Goal: Task Accomplishment & Management: Complete application form

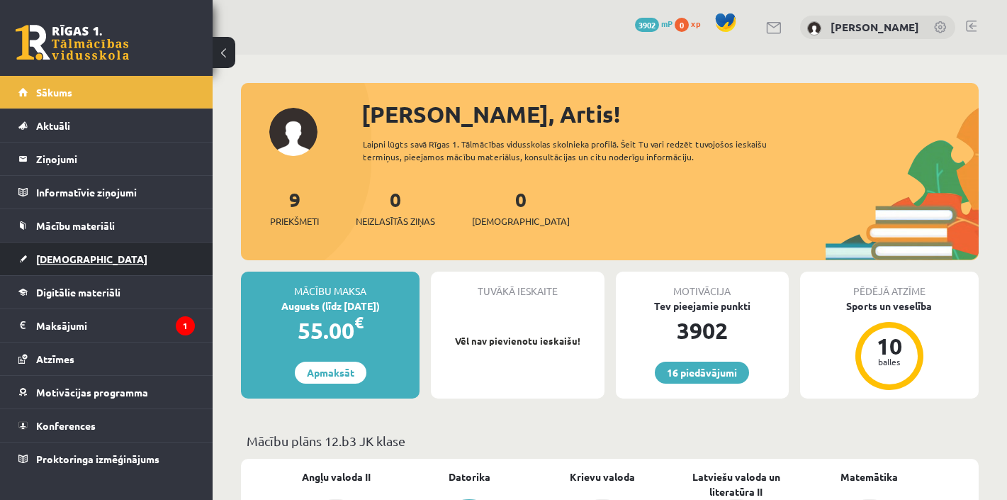
click at [65, 259] on span "[DEMOGRAPHIC_DATA]" at bounding box center [91, 258] width 111 height 13
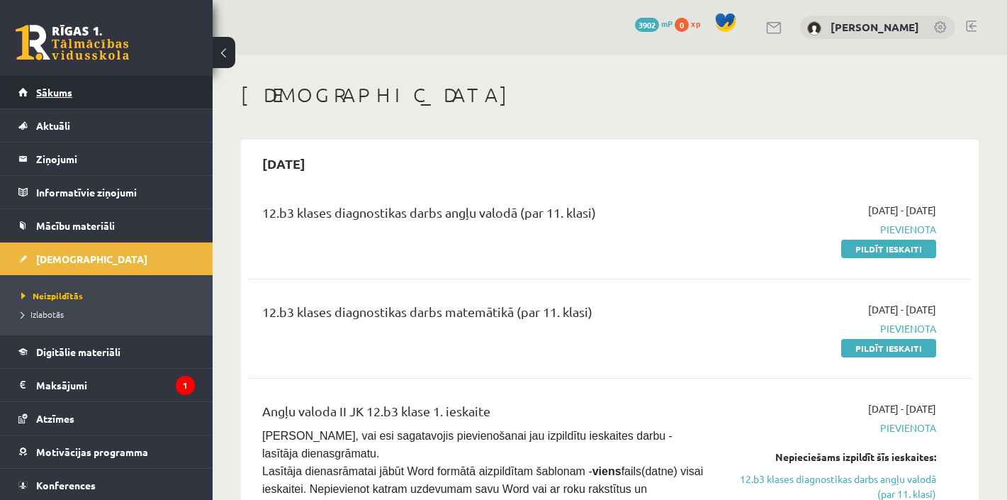
click at [62, 87] on span "Sākums" at bounding box center [54, 92] width 36 height 13
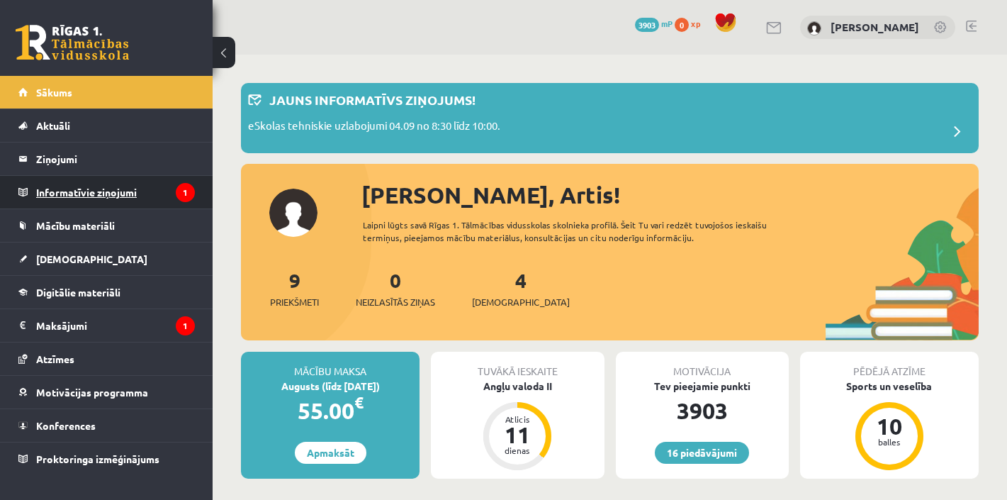
click at [134, 198] on legend "Informatīvie ziņojumi 1" at bounding box center [115, 192] width 159 height 33
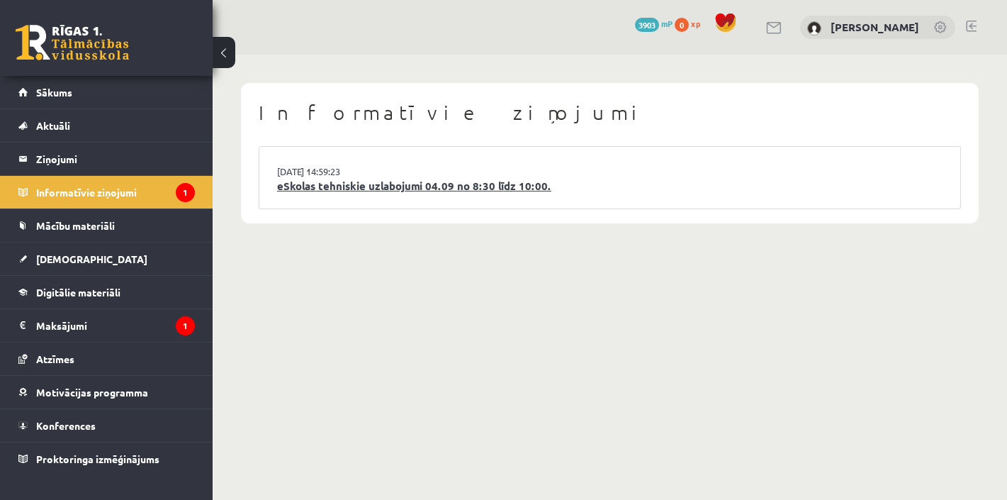
click at [396, 188] on link "eSkolas tehniskie uzlabojumi 04.09 no 8:30 līdz 10:00." at bounding box center [610, 186] width 666 height 16
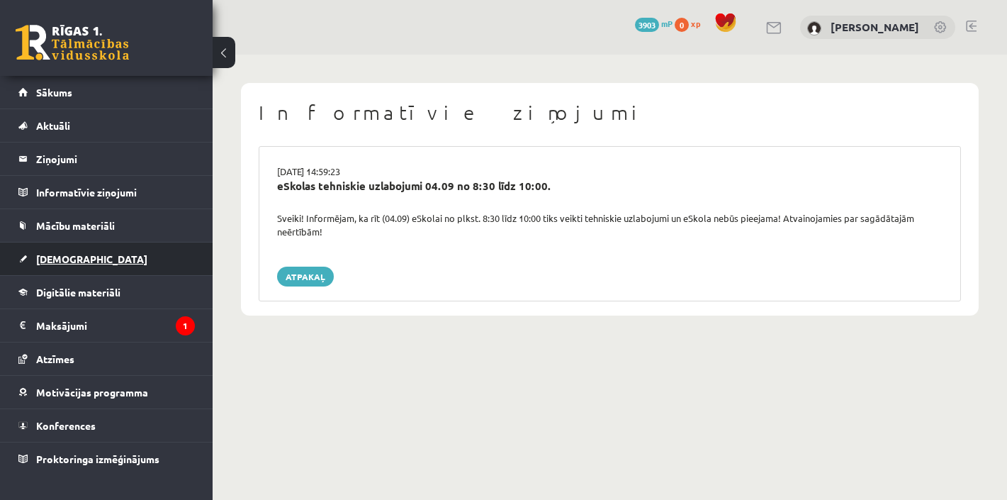
click at [65, 259] on span "[DEMOGRAPHIC_DATA]" at bounding box center [91, 258] width 111 height 13
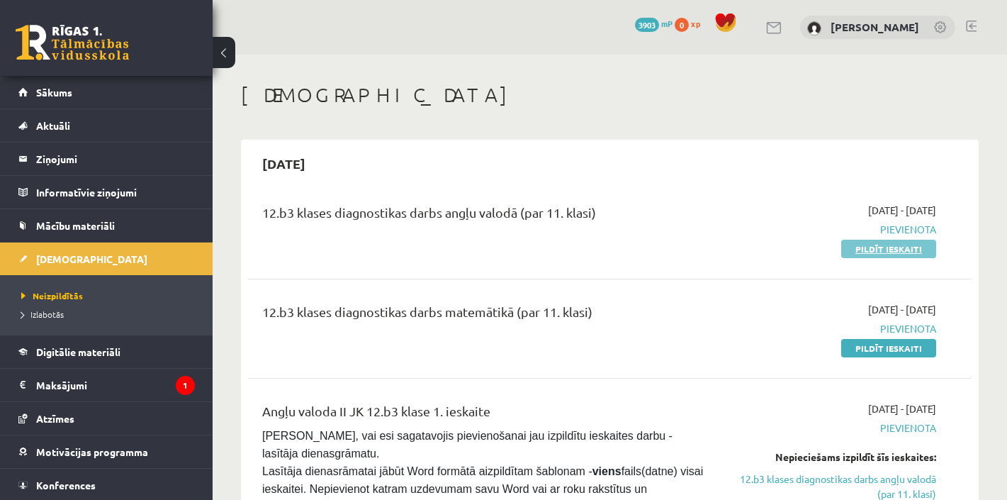
click at [893, 250] on link "Pildīt ieskaiti" at bounding box center [889, 249] width 95 height 18
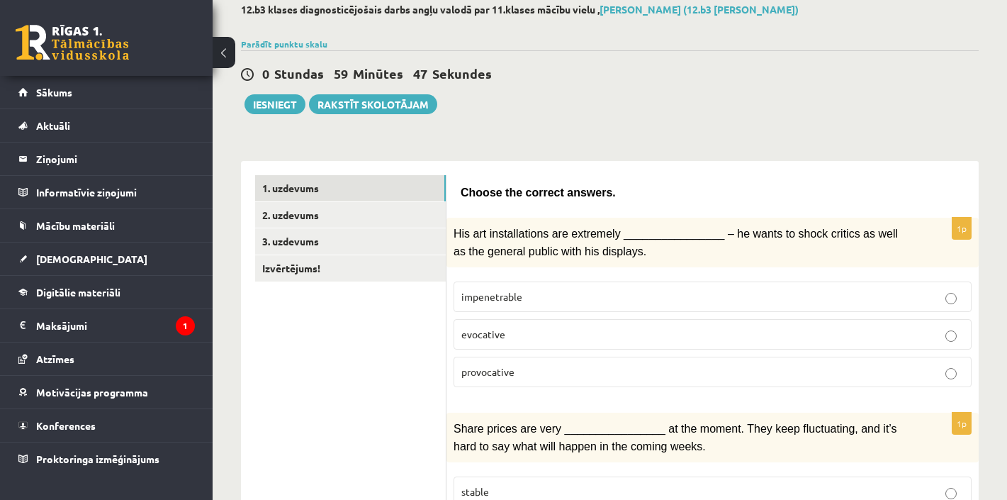
scroll to position [82, 0]
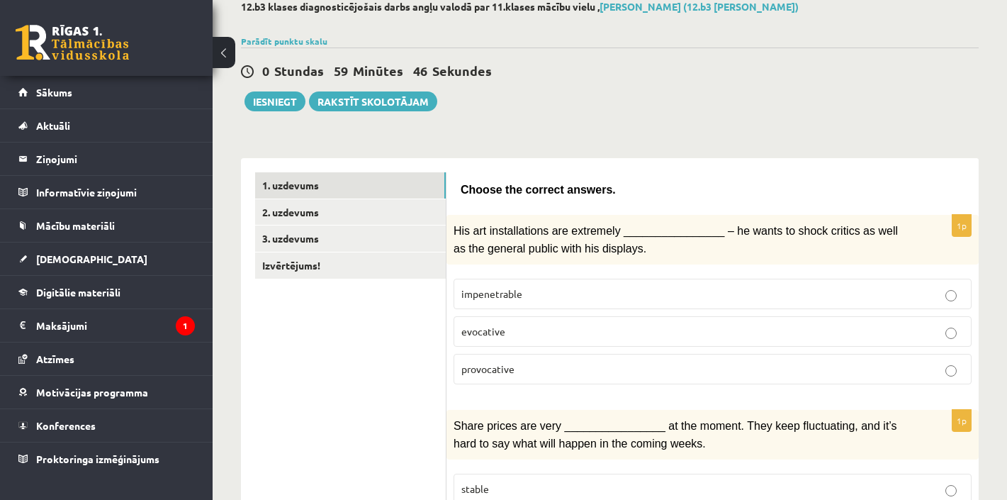
click at [598, 367] on p "provocative" at bounding box center [713, 369] width 503 height 15
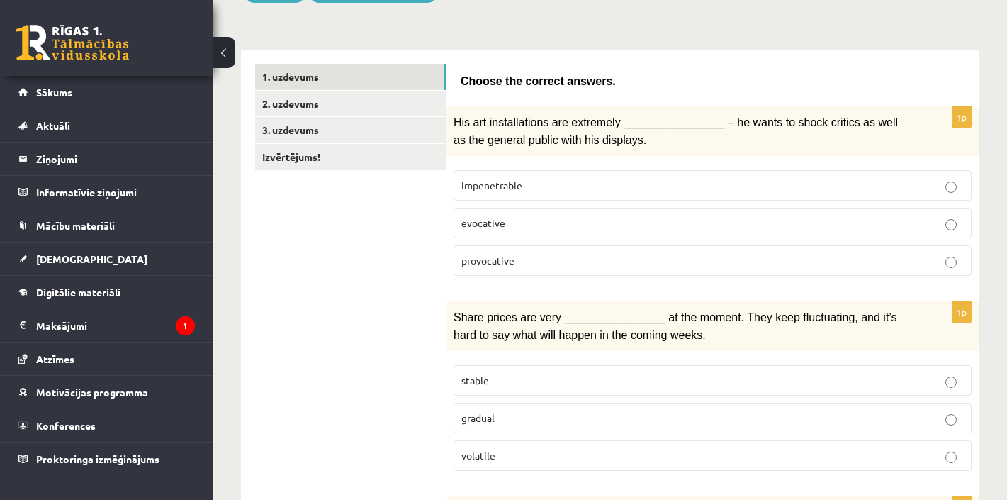
scroll to position [192, 0]
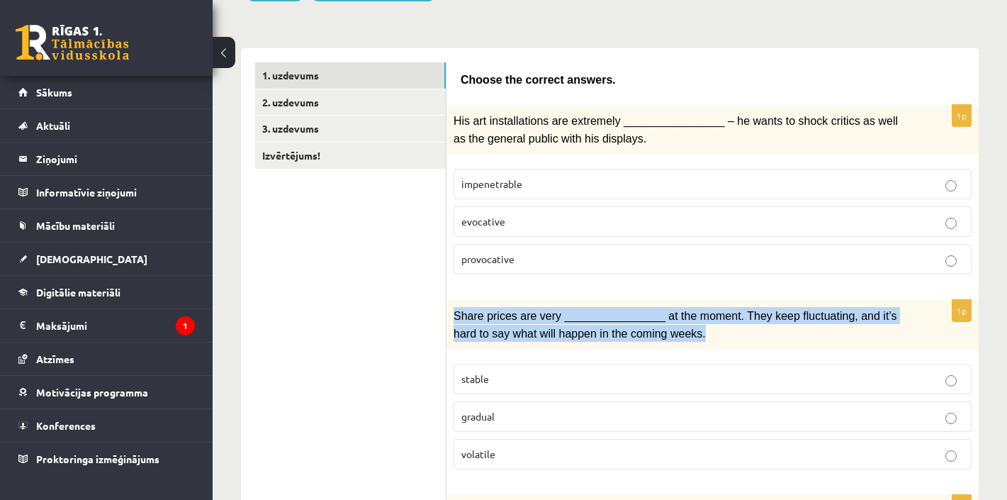
drag, startPoint x: 709, startPoint y: 333, endPoint x: 453, endPoint y: 305, distance: 257.5
click at [453, 305] on div "Share prices are very ________________ at the moment. They keep fluctuating, an…" at bounding box center [713, 325] width 532 height 50
copy span "Share prices are very ________________ at the moment. They keep fluctuating, an…"
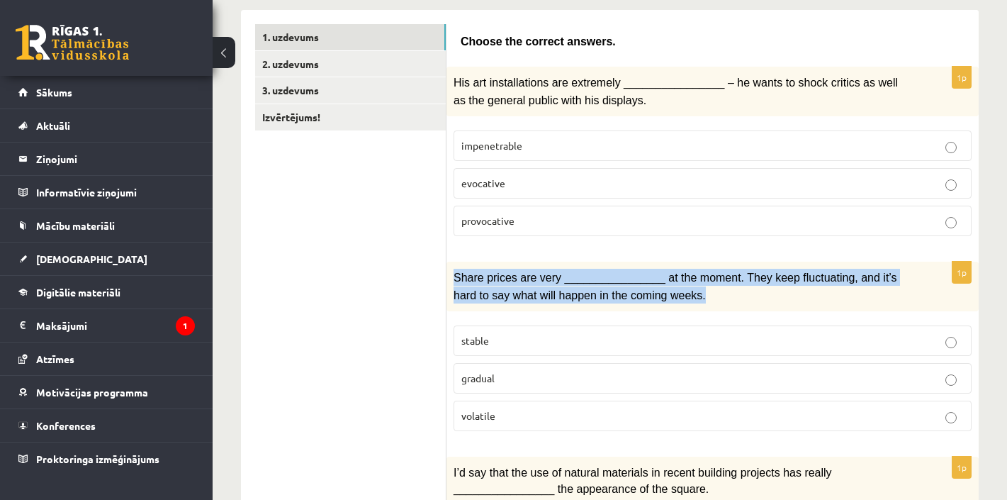
scroll to position [233, 0]
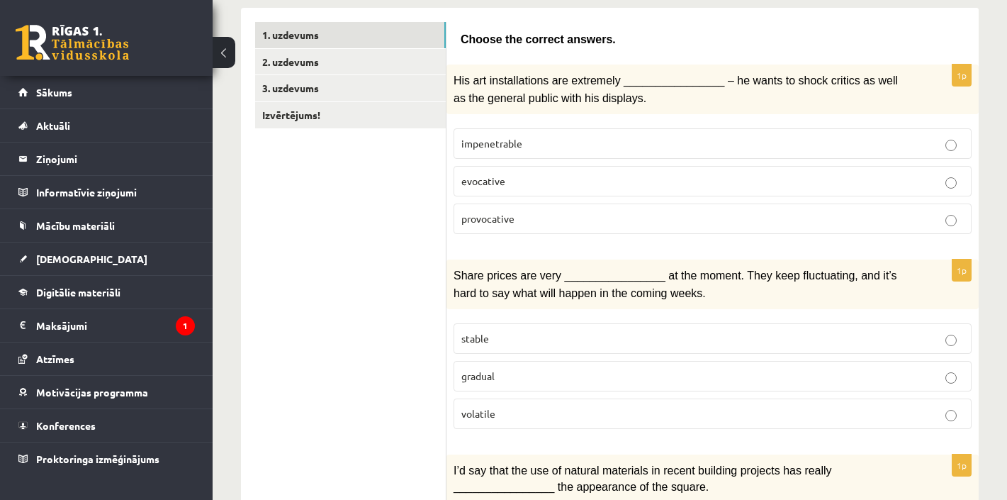
click at [586, 415] on p "volatile" at bounding box center [713, 413] width 503 height 15
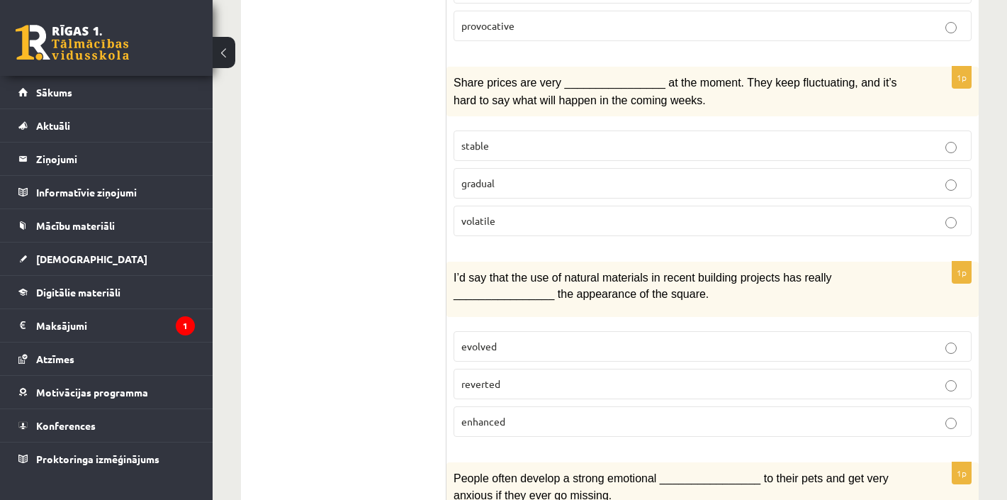
scroll to position [439, 0]
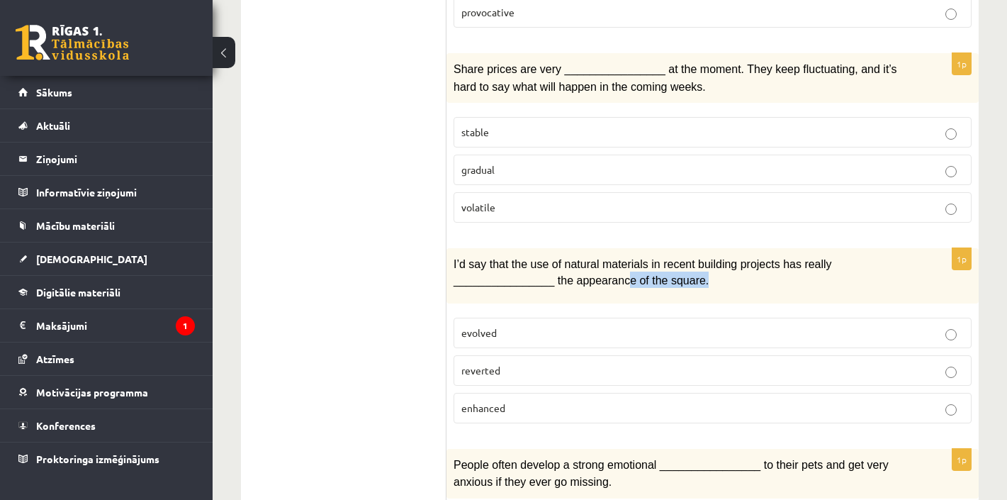
drag, startPoint x: 720, startPoint y: 278, endPoint x: 627, endPoint y: 271, distance: 93.1
click at [627, 271] on p "I’d say that the use of natural materials in recent building projects has reall…" at bounding box center [677, 271] width 447 height 32
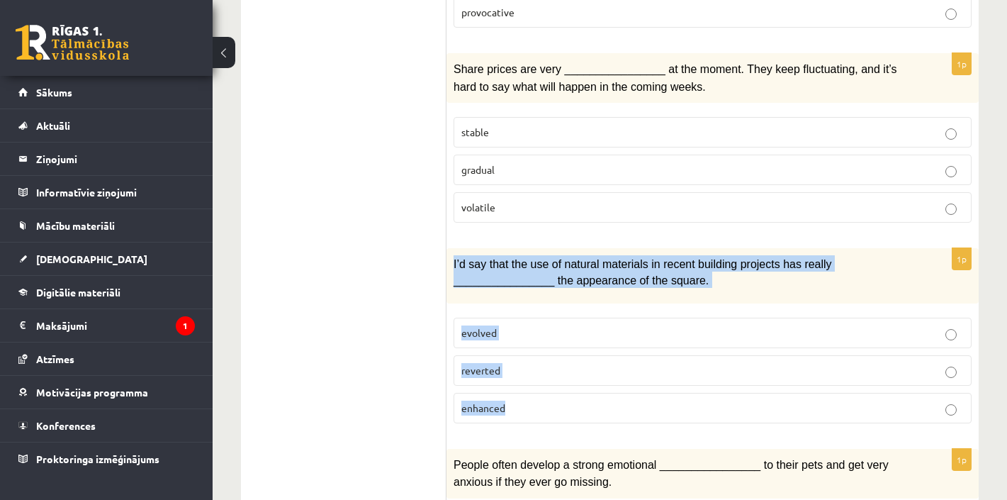
drag, startPoint x: 526, startPoint y: 405, endPoint x: 448, endPoint y: 257, distance: 166.8
click at [448, 257] on div "1p I’d say that the use of natural materials in recent building projects has re…" at bounding box center [713, 341] width 532 height 186
copy div "I’d say that the use of natural materials in recent building projects has reall…"
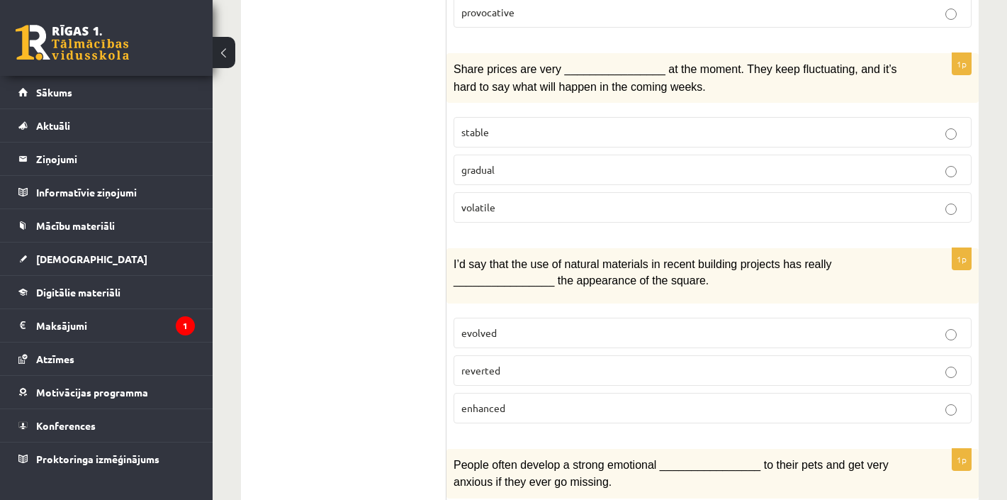
click at [505, 401] on p "enhanced" at bounding box center [713, 408] width 503 height 15
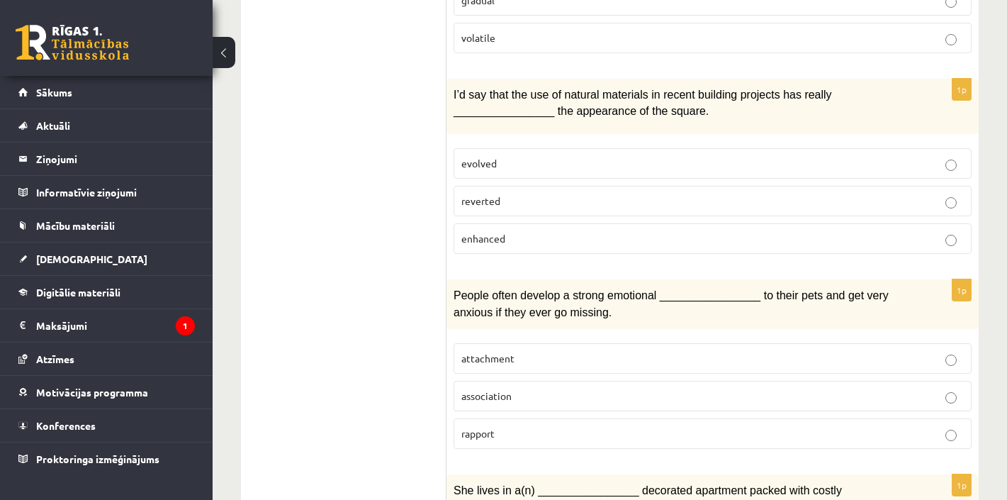
scroll to position [635, 0]
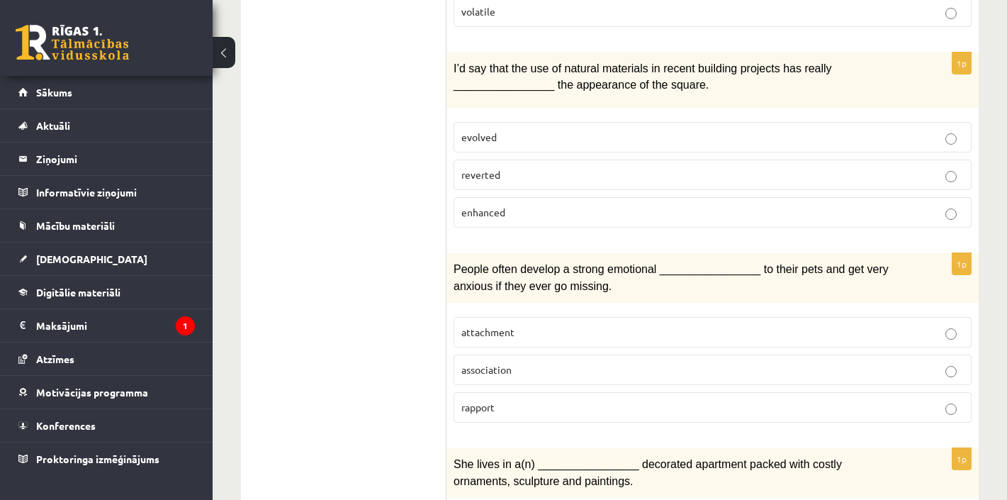
drag, startPoint x: 517, startPoint y: 402, endPoint x: 446, endPoint y: 264, distance: 155.4
copy div "Choose the correct answers. 1p His art installations are extremely ____________…"
click at [538, 333] on label "attachment" at bounding box center [713, 332] width 518 height 30
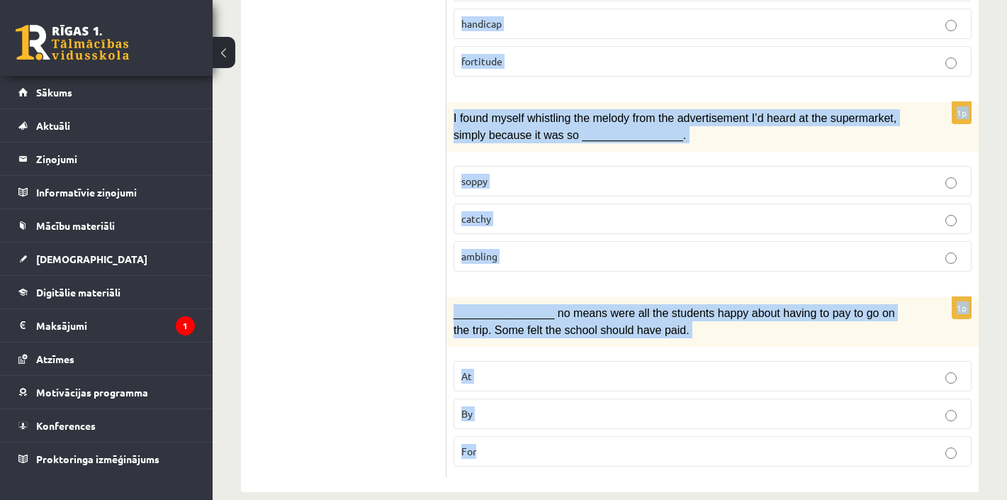
scroll to position [2228, 0]
drag, startPoint x: 455, startPoint y: 231, endPoint x: 659, endPoint y: 452, distance: 300.5
copy form "She lives in a(n) ________________ decorated apartment packed with costly ornam…"
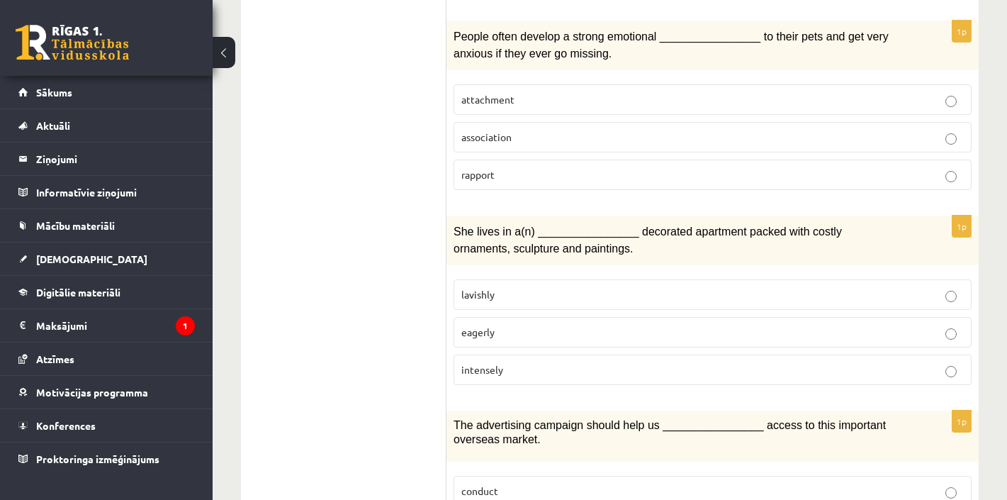
scroll to position [883, 0]
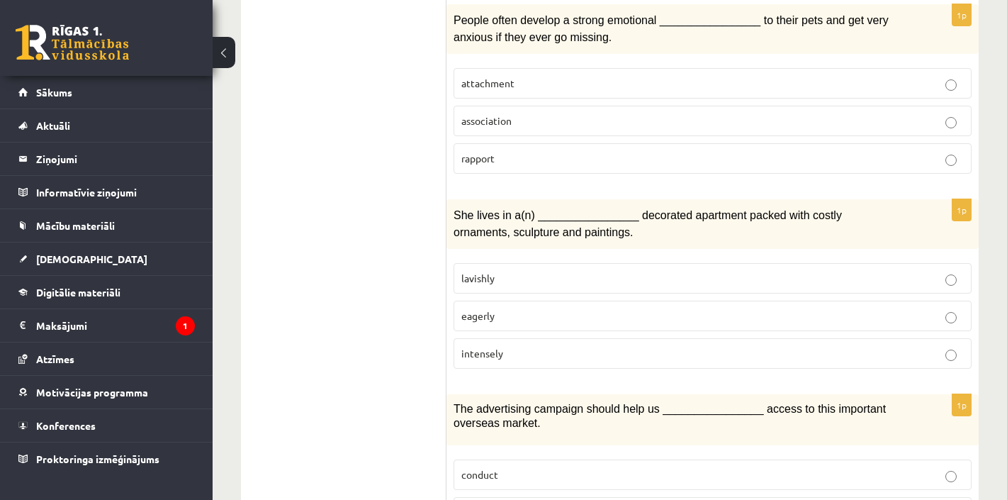
click at [519, 276] on label "lavishly" at bounding box center [713, 278] width 518 height 30
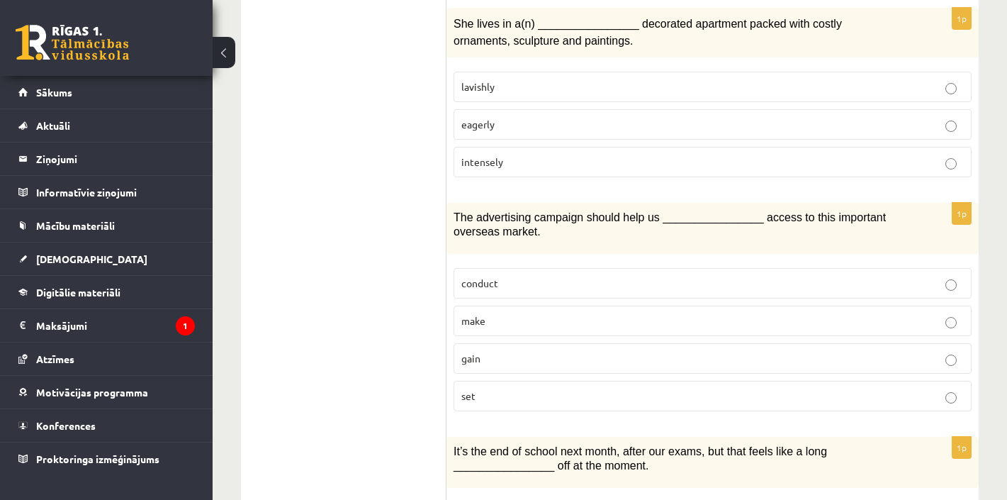
scroll to position [1077, 0]
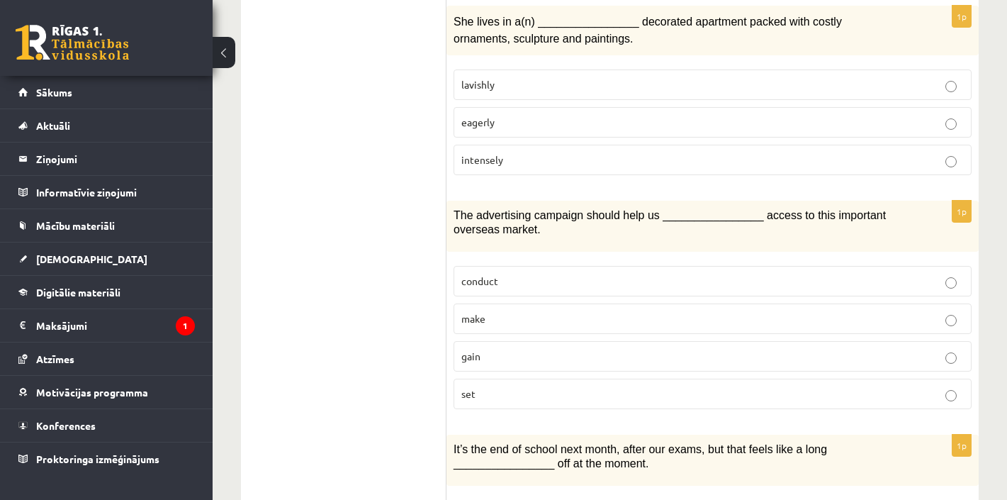
click at [300, 269] on ul "1. uzdevums 2. uzdevums 3. uzdevums Izvērtējums!" at bounding box center [350, 404] width 191 height 2452
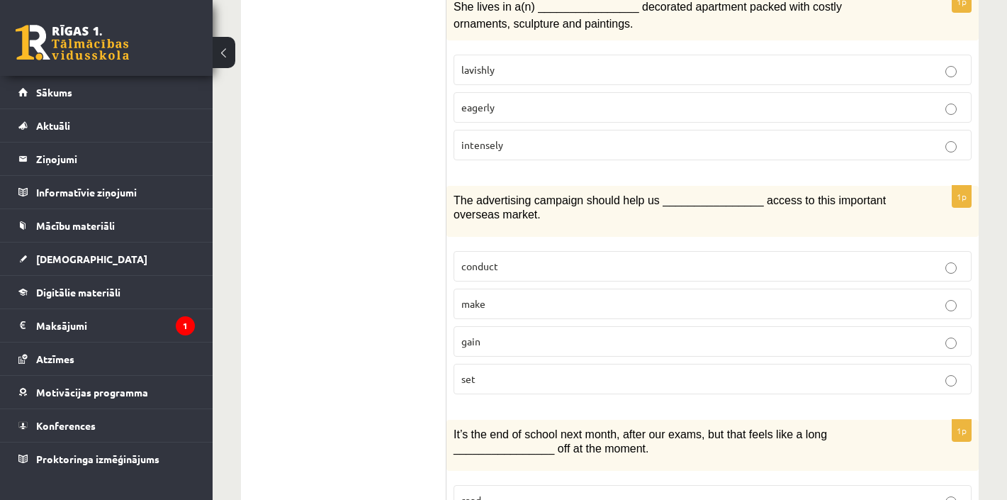
scroll to position [1095, 0]
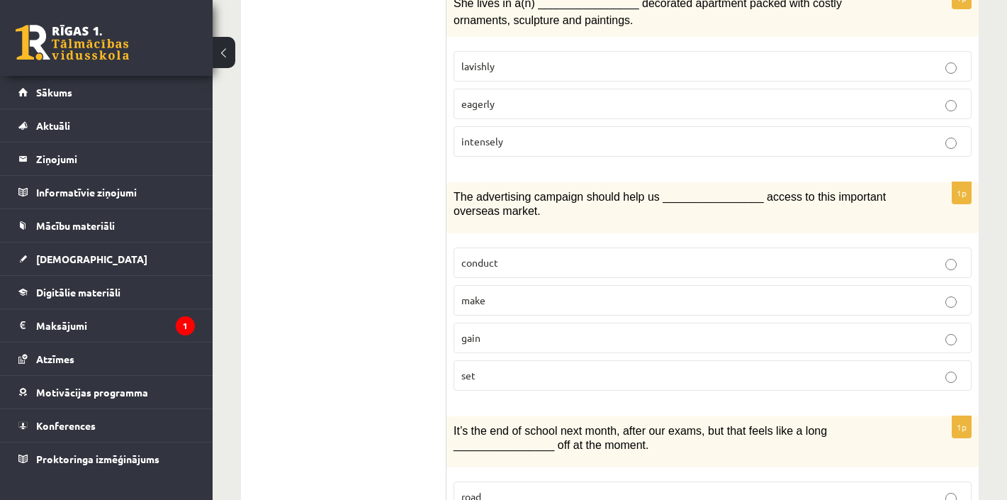
click at [508, 330] on p "gain" at bounding box center [713, 337] width 503 height 15
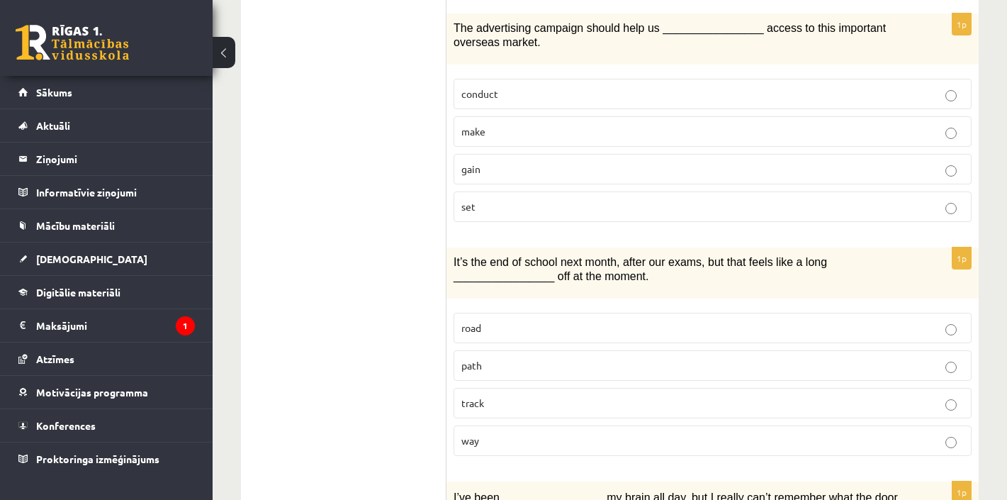
scroll to position [1266, 0]
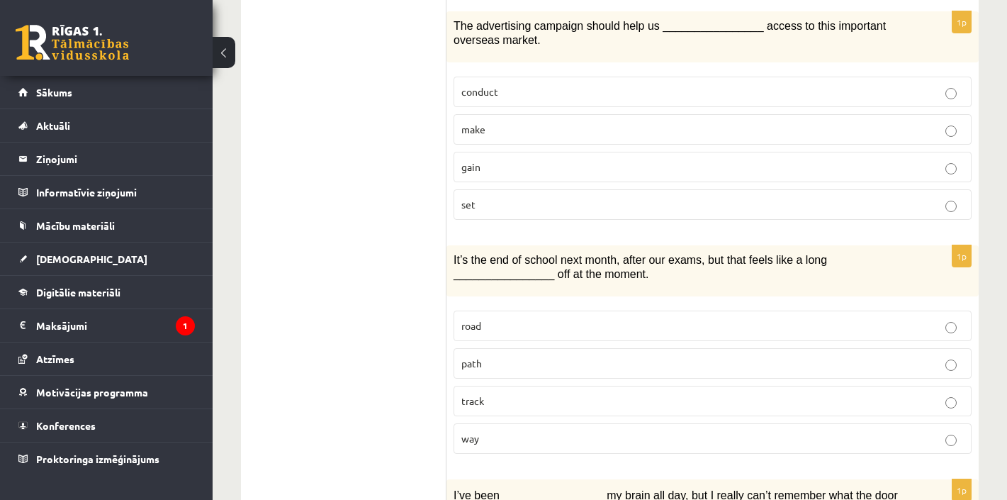
click at [473, 360] on label "path" at bounding box center [713, 363] width 518 height 30
click at [532, 431] on p "way" at bounding box center [713, 438] width 503 height 15
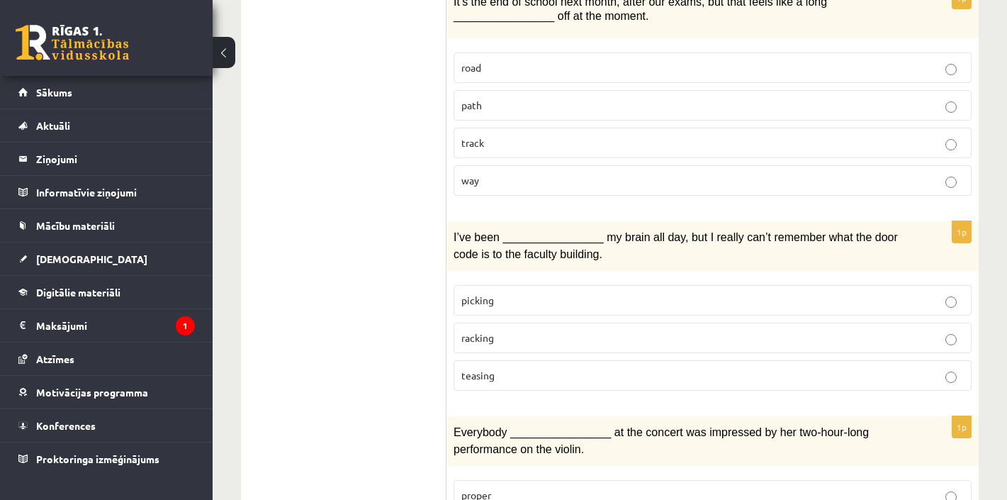
scroll to position [1555, 0]
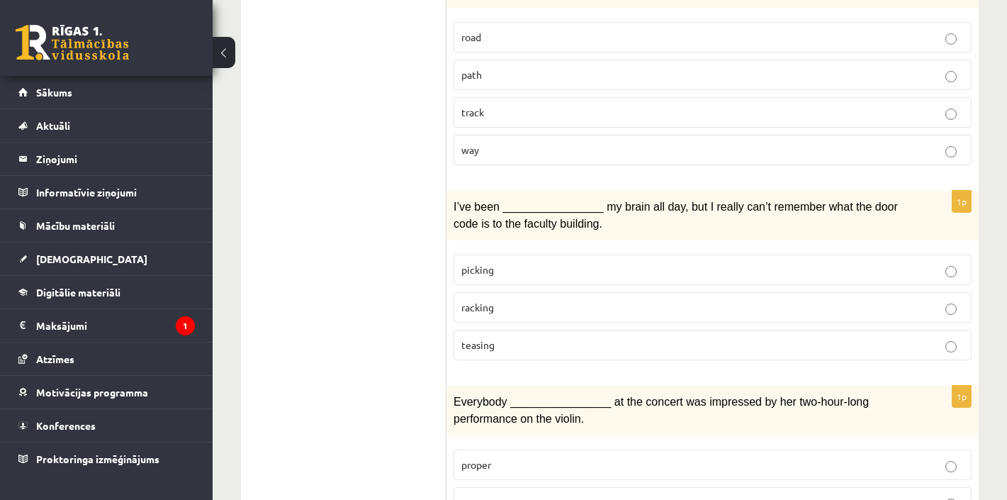
click at [501, 337] on p "teasing" at bounding box center [713, 344] width 503 height 15
click at [505, 300] on p "racking" at bounding box center [713, 307] width 503 height 15
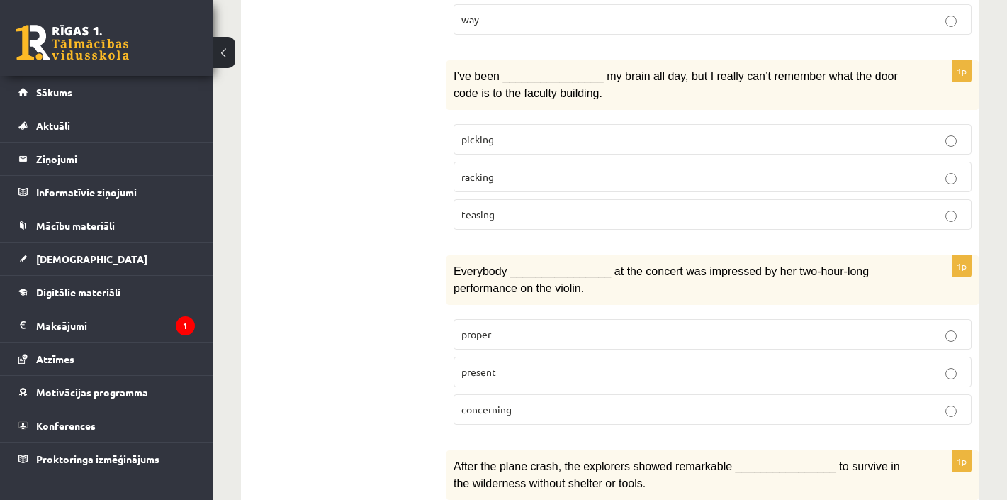
scroll to position [1685, 0]
click at [498, 364] on p "present" at bounding box center [713, 371] width 503 height 15
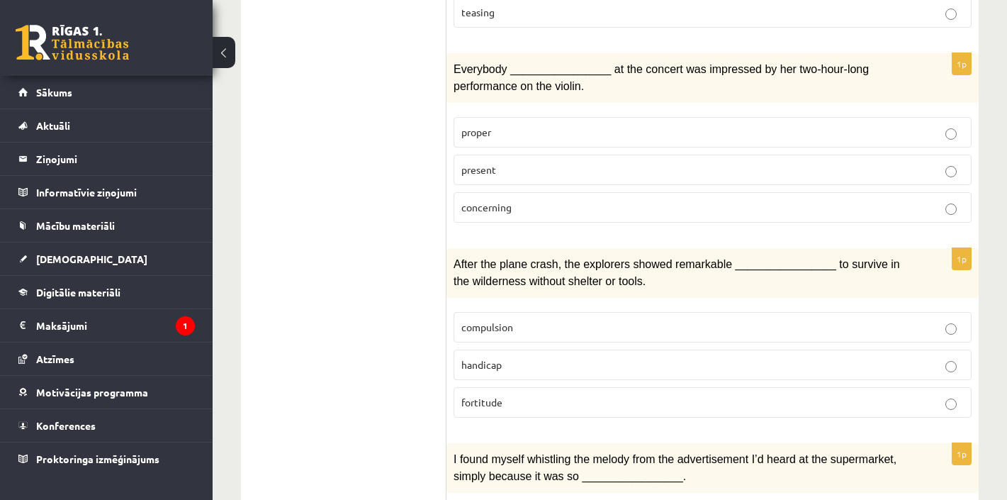
scroll to position [1890, 0]
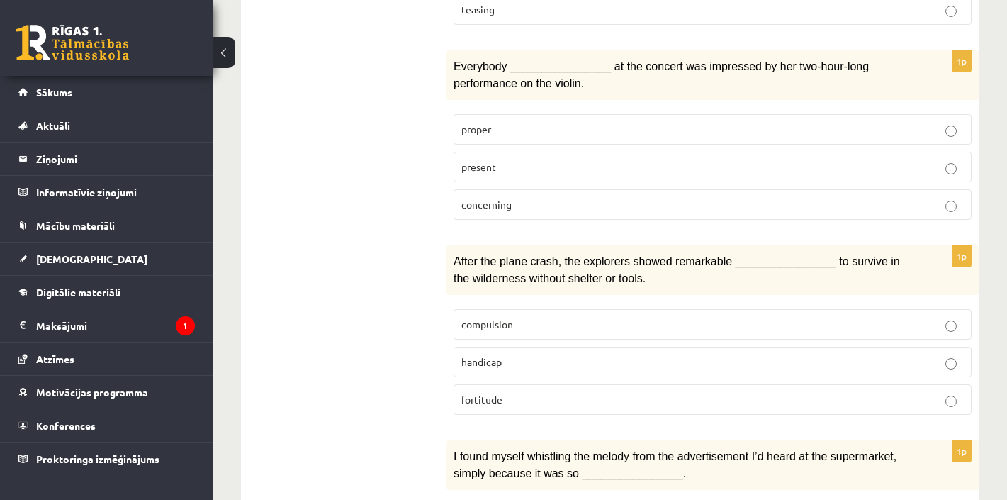
click at [515, 354] on p "handicap" at bounding box center [713, 361] width 503 height 15
click at [528, 392] on p "fortitude" at bounding box center [713, 399] width 503 height 15
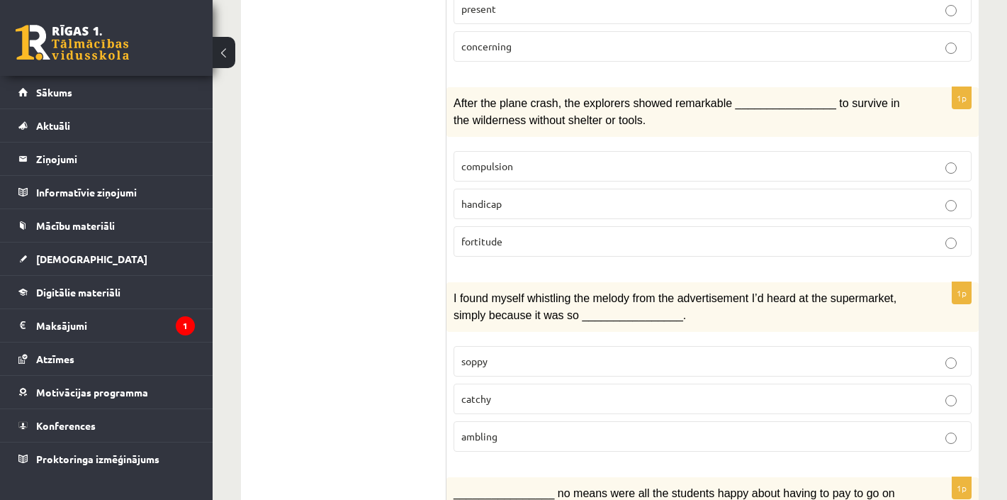
scroll to position [2052, 0]
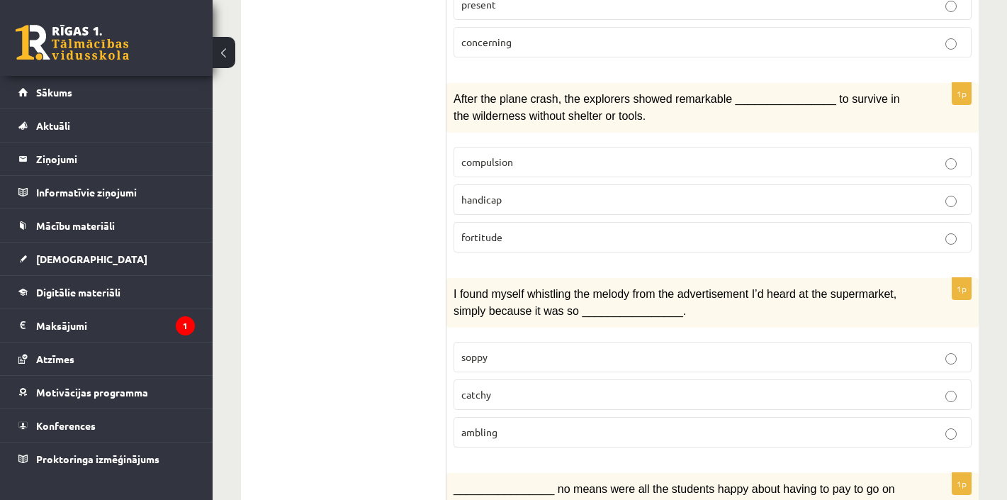
click at [505, 384] on label "catchy" at bounding box center [713, 394] width 518 height 30
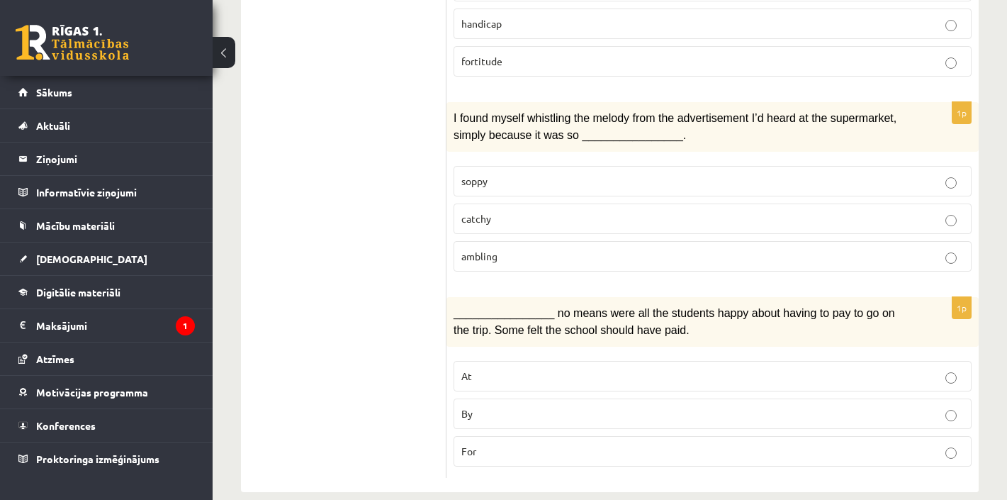
scroll to position [2228, 0]
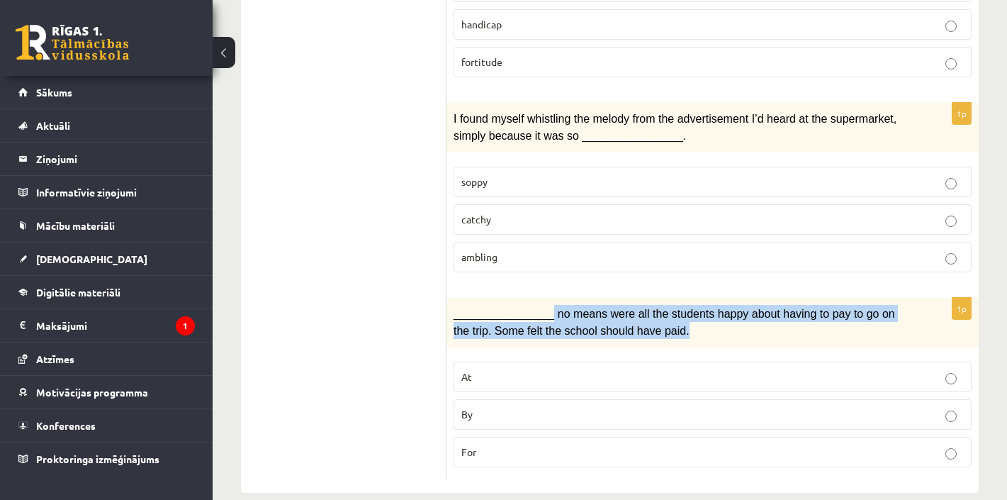
drag, startPoint x: 705, startPoint y: 318, endPoint x: 553, endPoint y: 289, distance: 154.5
click at [553, 305] on p "________________ no means were all the students happy about having to pay to go…" at bounding box center [677, 322] width 447 height 35
copy span "no means were all the students happy about having to pay to go on the trip. Som…"
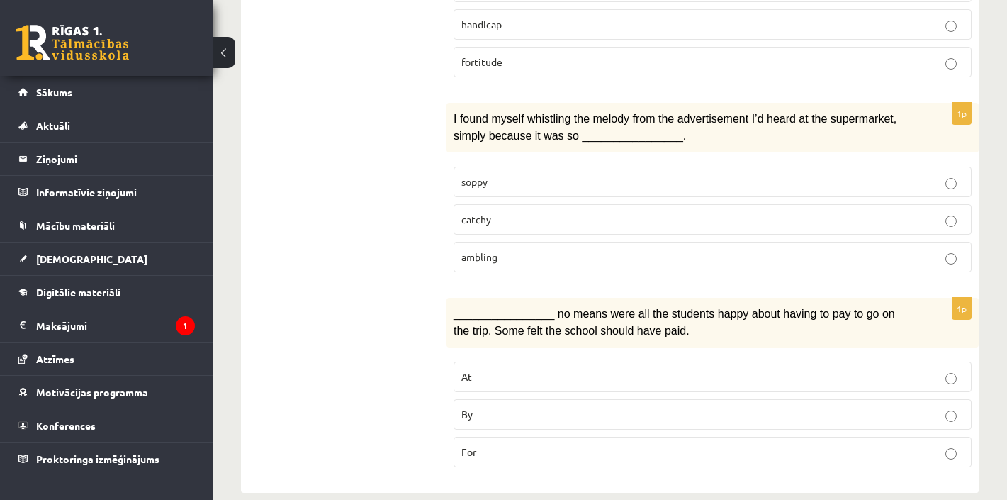
click at [471, 408] on span "By" at bounding box center [467, 414] width 11 height 13
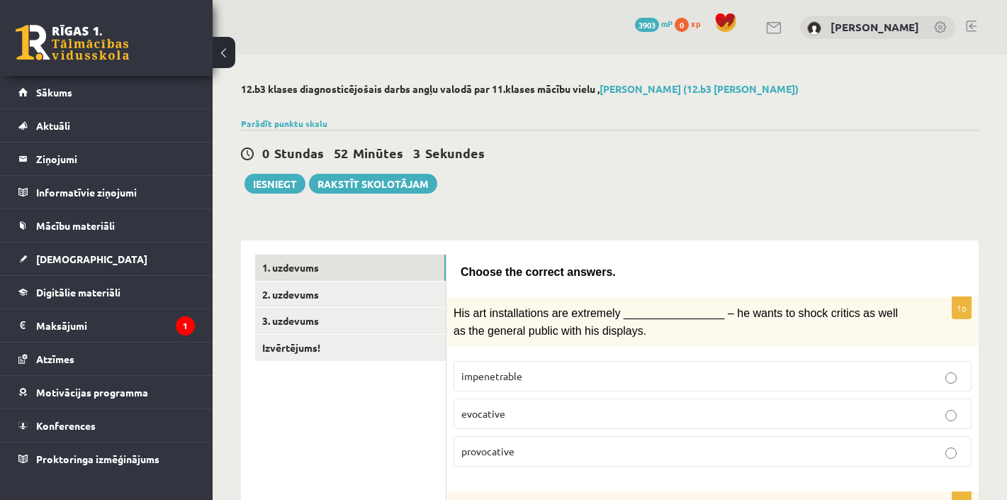
scroll to position [0, 0]
click at [311, 291] on link "2. uzdevums" at bounding box center [350, 294] width 191 height 26
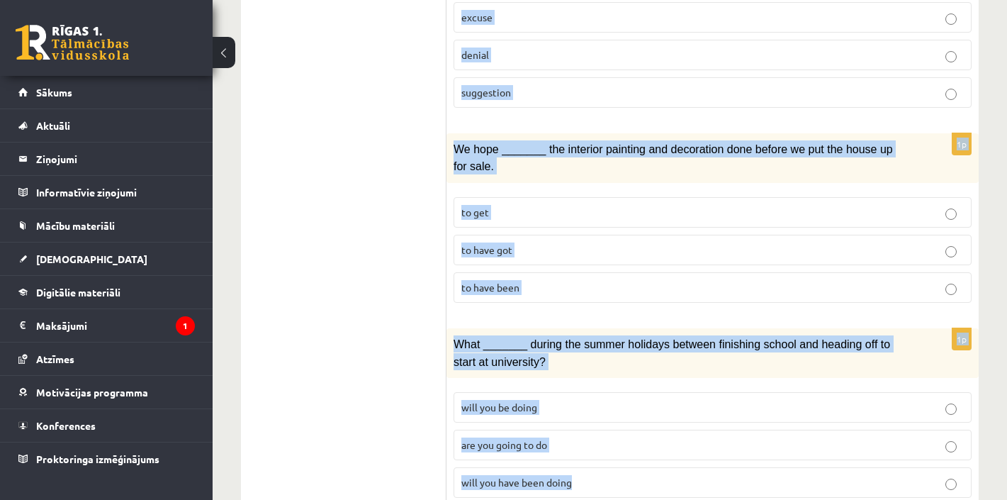
scroll to position [1755, 0]
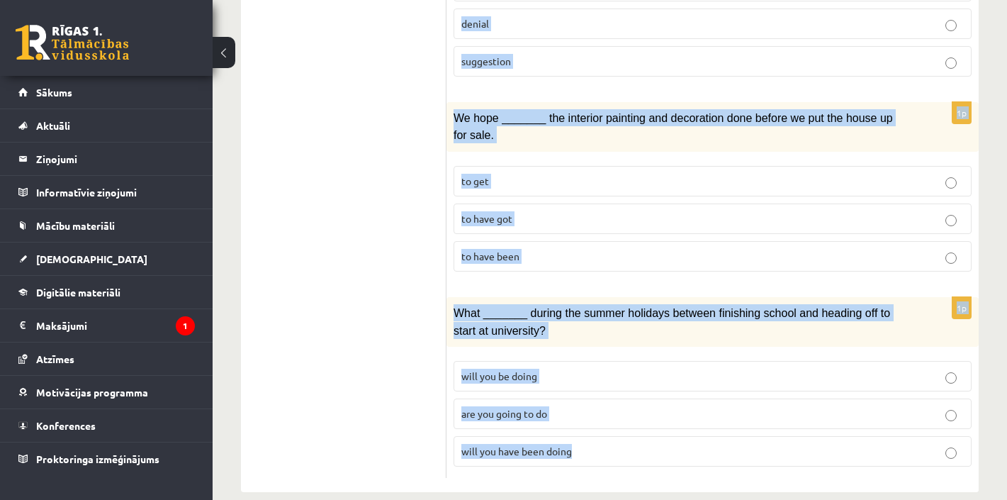
drag, startPoint x: 463, startPoint y: 228, endPoint x: 1017, endPoint y: 529, distance: 631.0
copy form "Circle the form that cannot be used to complete the sentences. 1p We _______ an…"
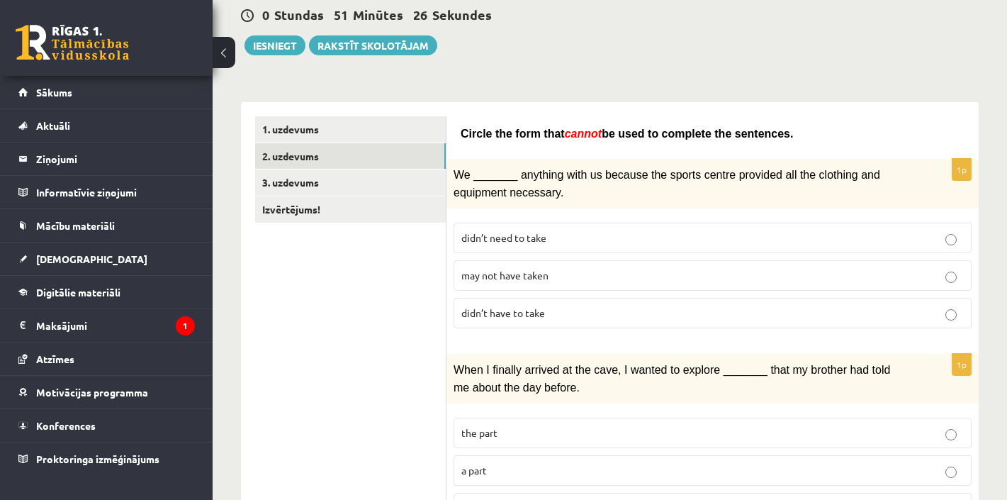
scroll to position [154, 0]
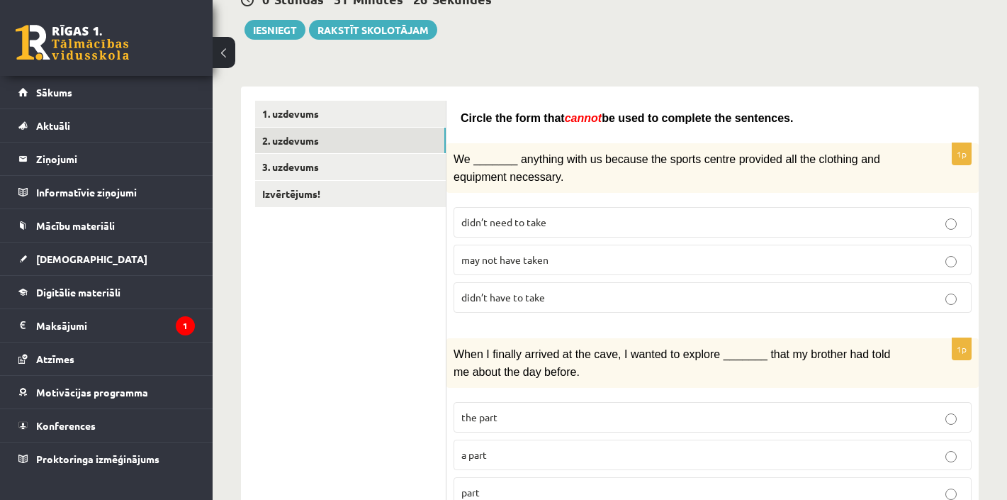
click at [513, 259] on span "may not have taken" at bounding box center [505, 259] width 87 height 13
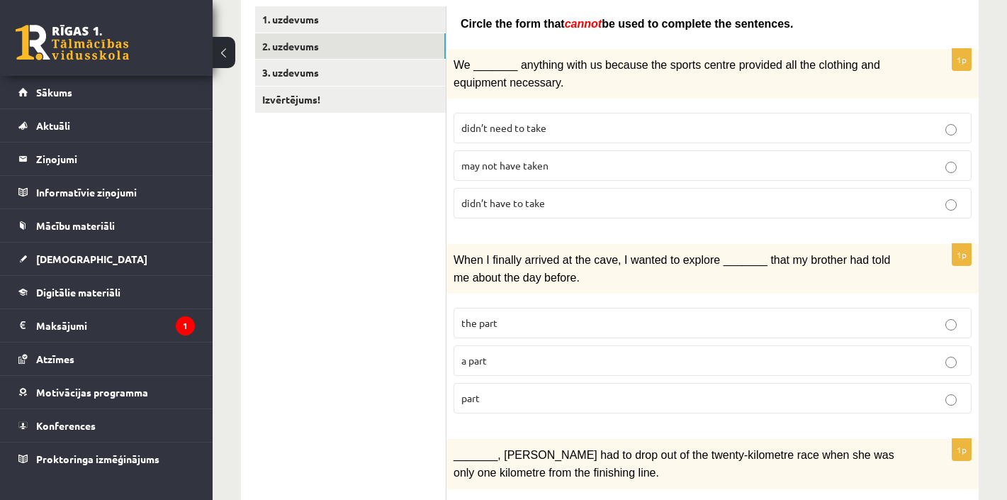
scroll to position [258, 0]
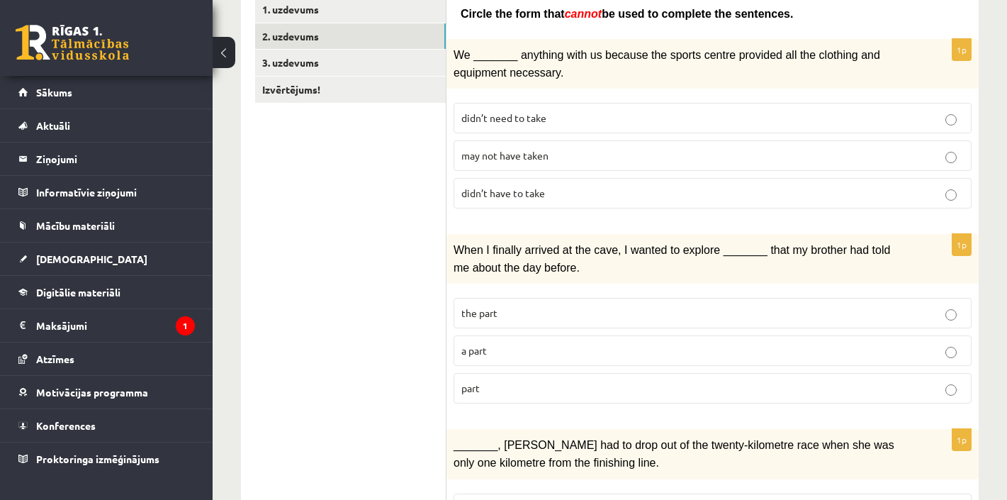
click at [483, 381] on p "part" at bounding box center [713, 388] width 503 height 15
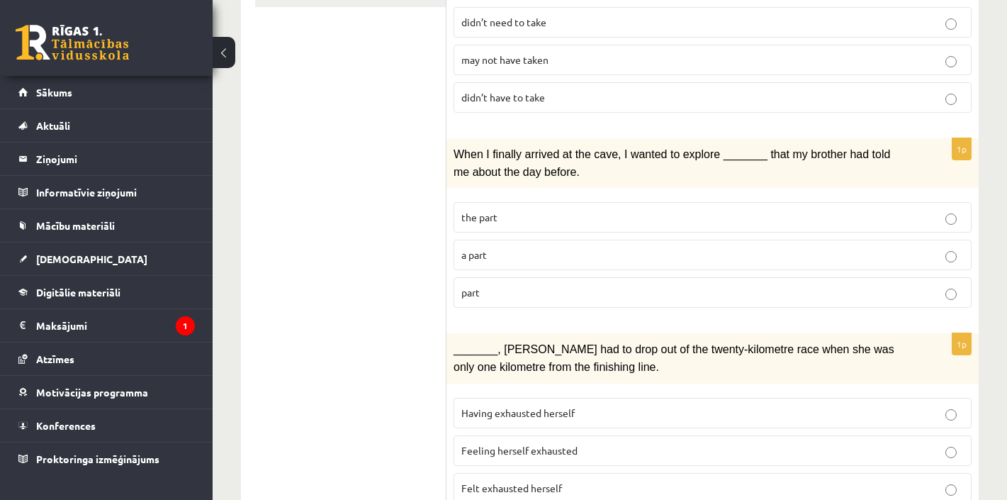
scroll to position [360, 0]
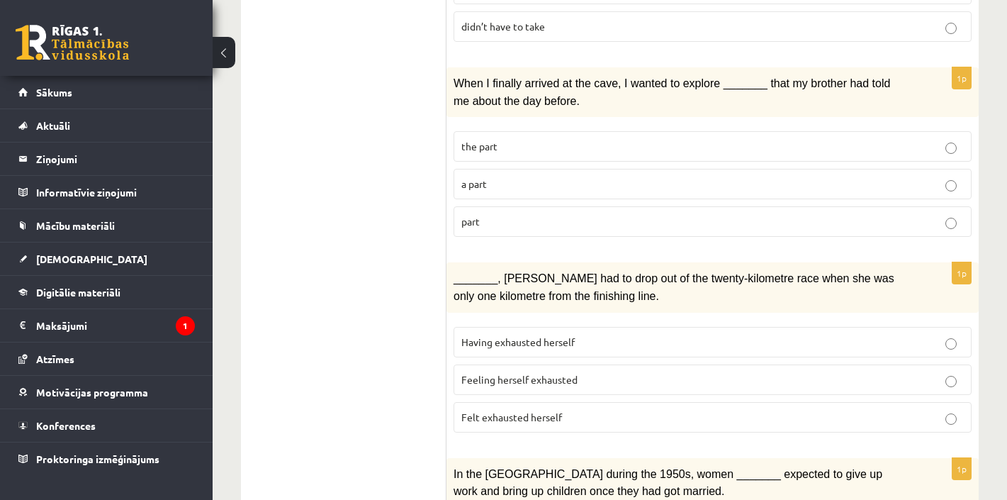
scroll to position [428, 0]
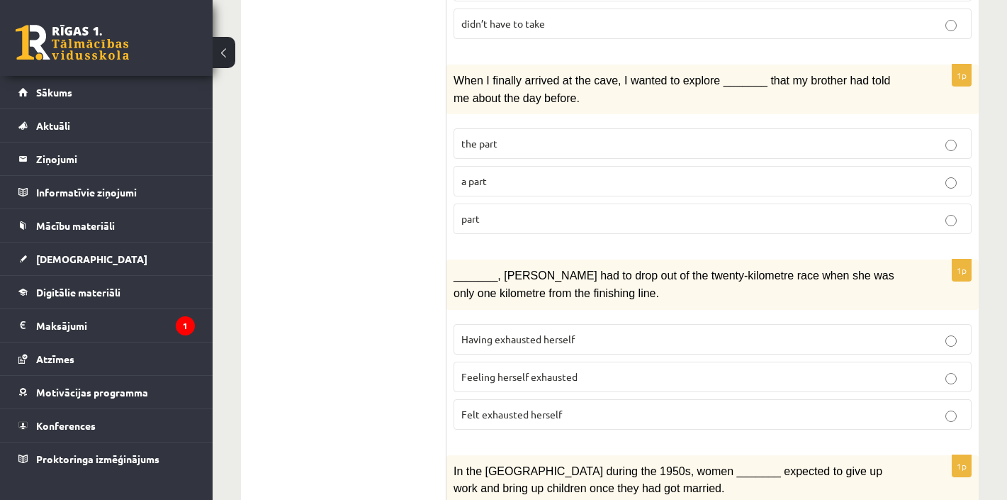
click at [513, 408] on span "Felt exhausted herself" at bounding box center [512, 414] width 101 height 13
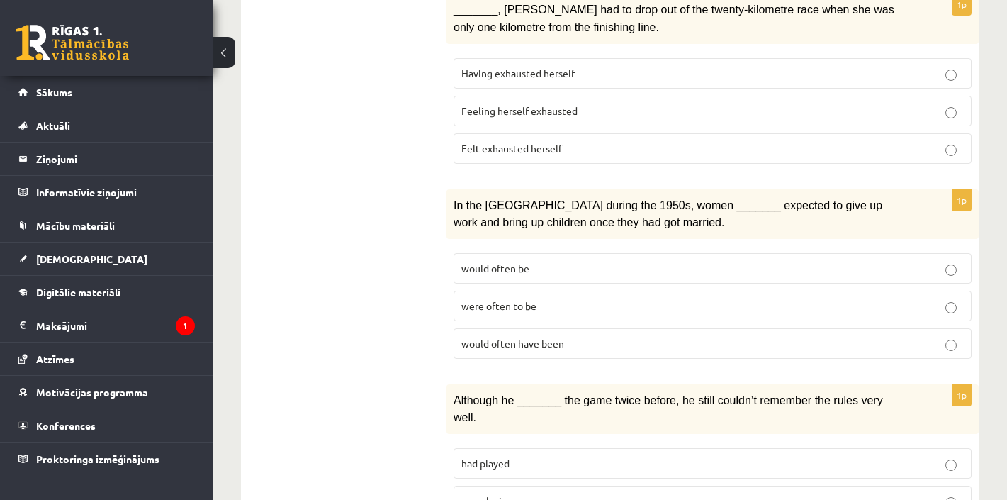
scroll to position [695, 0]
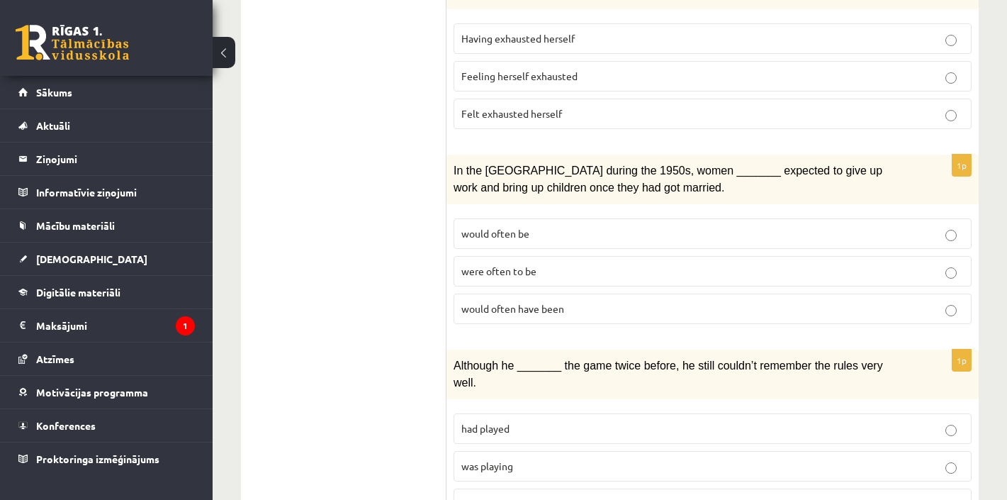
scroll to position [730, 0]
click at [548, 305] on p "would often have been" at bounding box center [713, 307] width 503 height 15
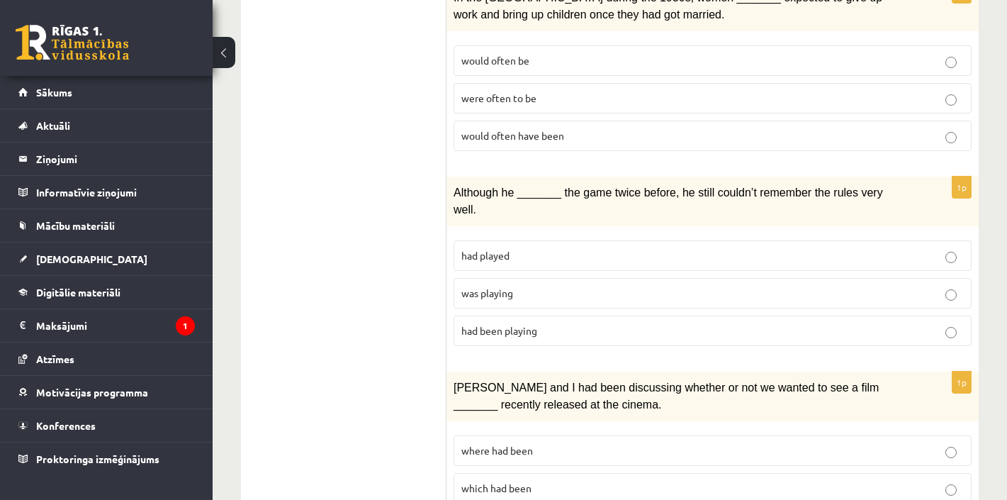
scroll to position [903, 0]
click at [496, 285] on span "was playing" at bounding box center [488, 291] width 52 height 13
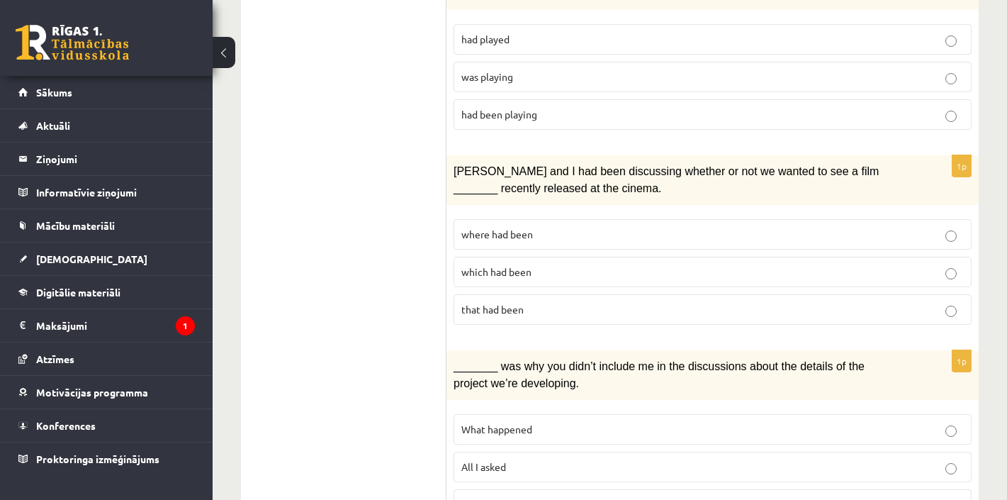
scroll to position [1129, 0]
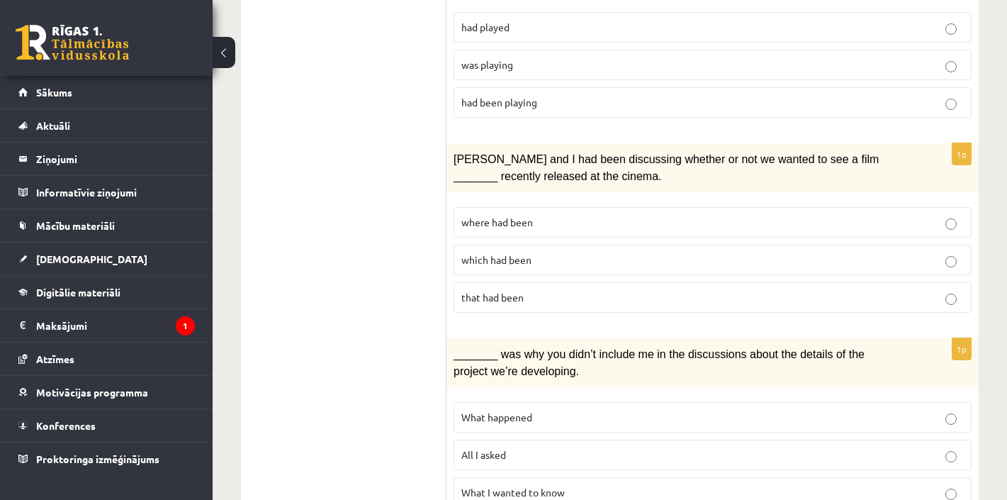
click at [510, 216] on span "where had been" at bounding box center [498, 222] width 72 height 13
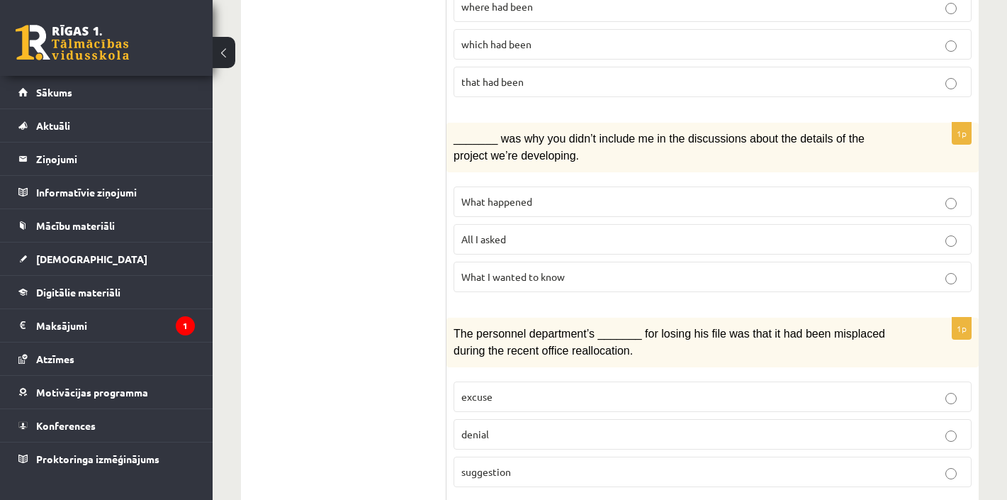
scroll to position [1378, 0]
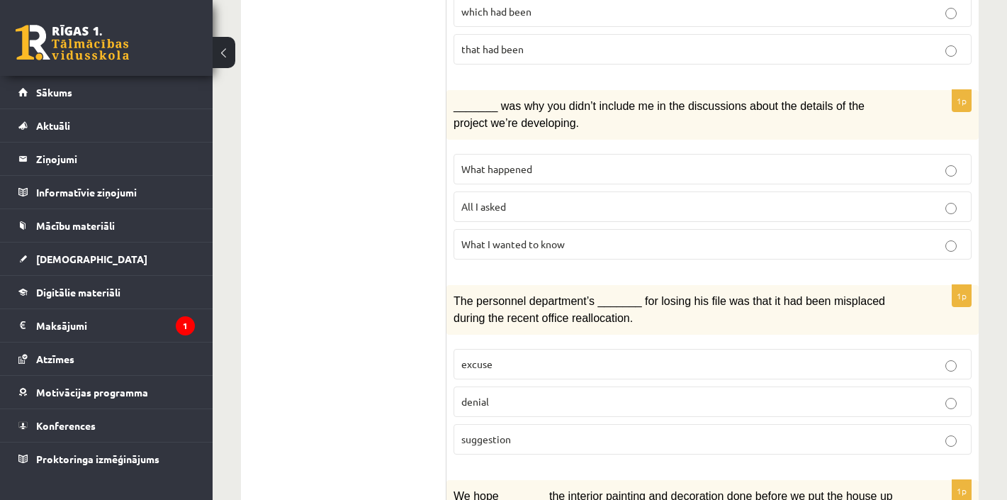
click at [506, 162] on span "What happened" at bounding box center [497, 168] width 71 height 13
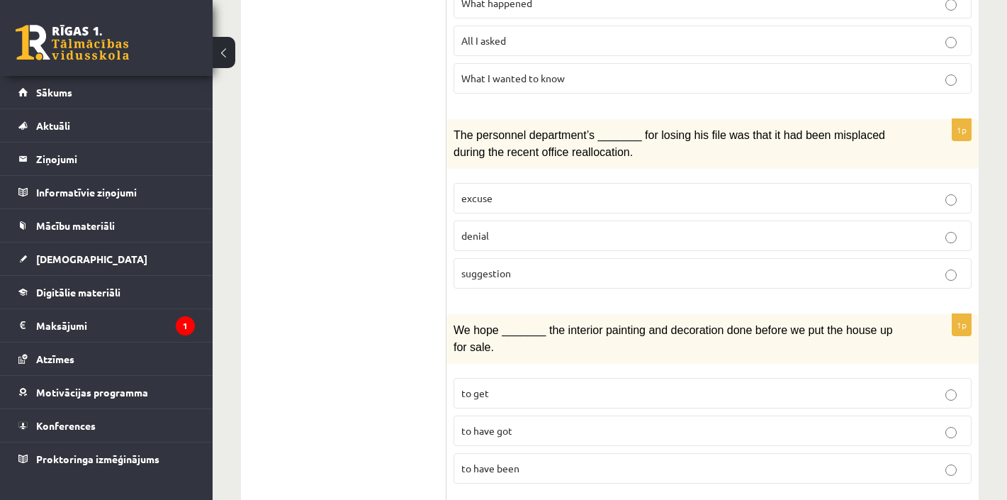
scroll to position [1545, 0]
click at [511, 227] on p "denial" at bounding box center [713, 234] width 503 height 15
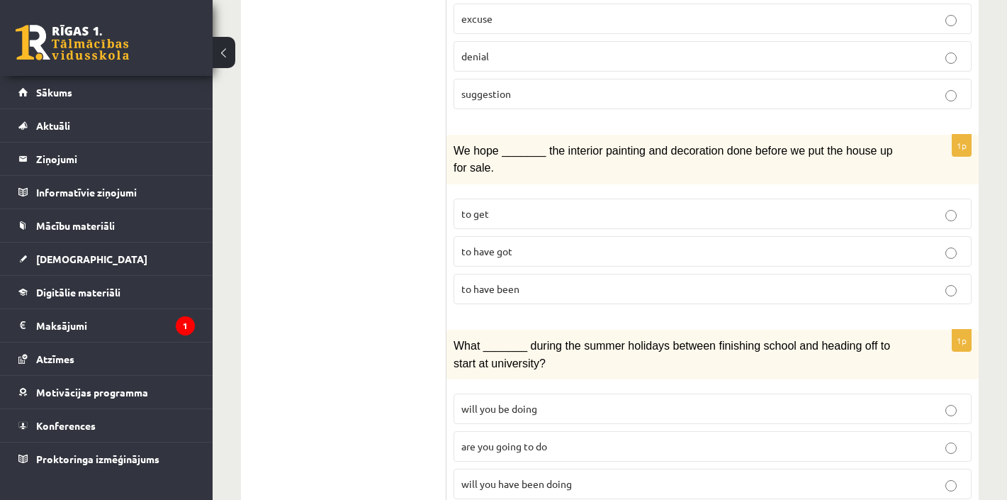
scroll to position [1726, 0]
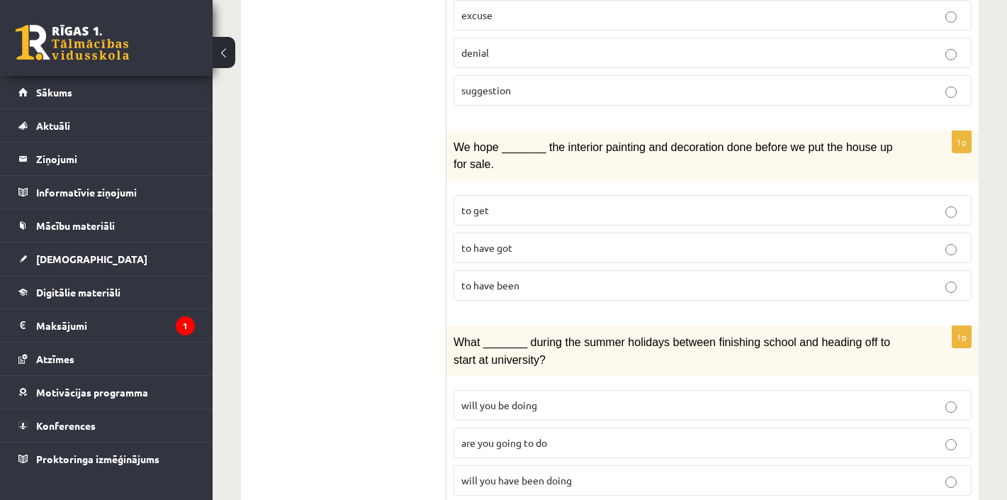
click at [524, 278] on p "to have been" at bounding box center [713, 285] width 503 height 15
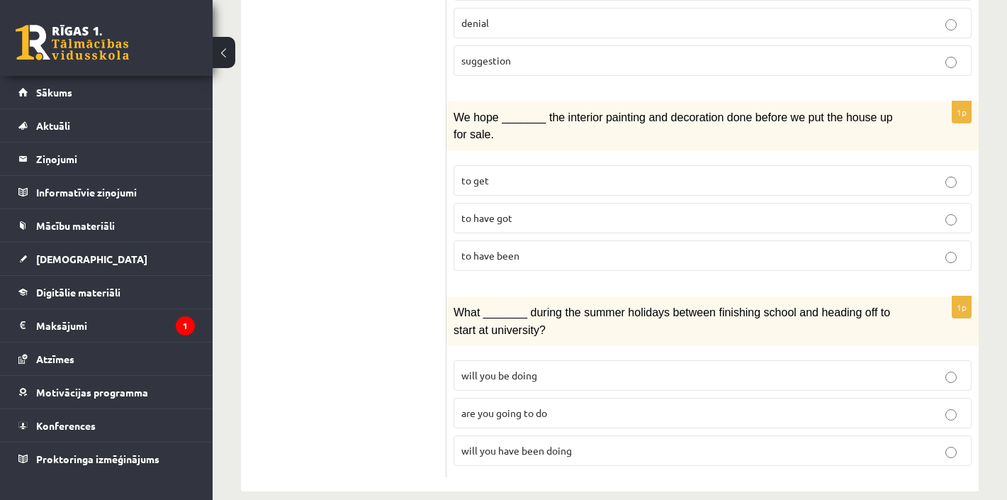
scroll to position [1755, 0]
click at [514, 444] on p "will you have been doing" at bounding box center [713, 451] width 503 height 15
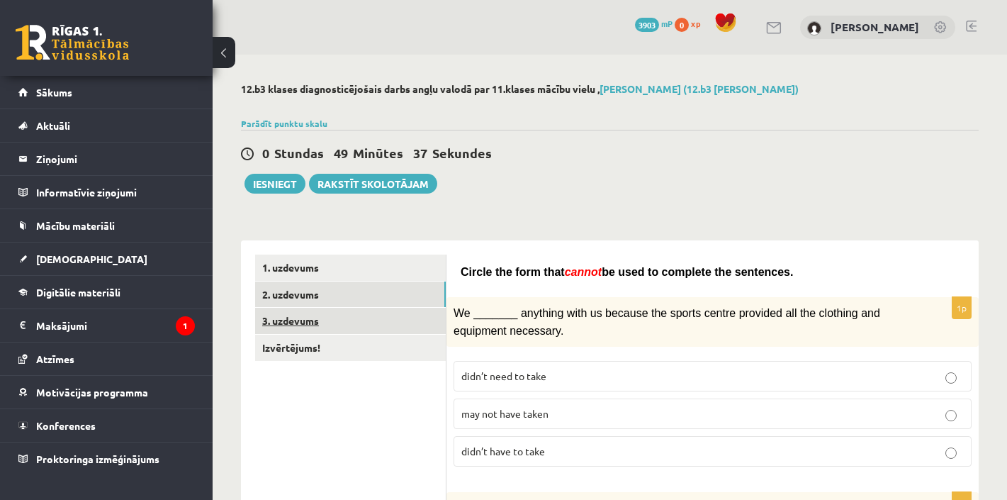
scroll to position [0, 0]
click at [292, 313] on link "3. uzdevums" at bounding box center [350, 321] width 191 height 26
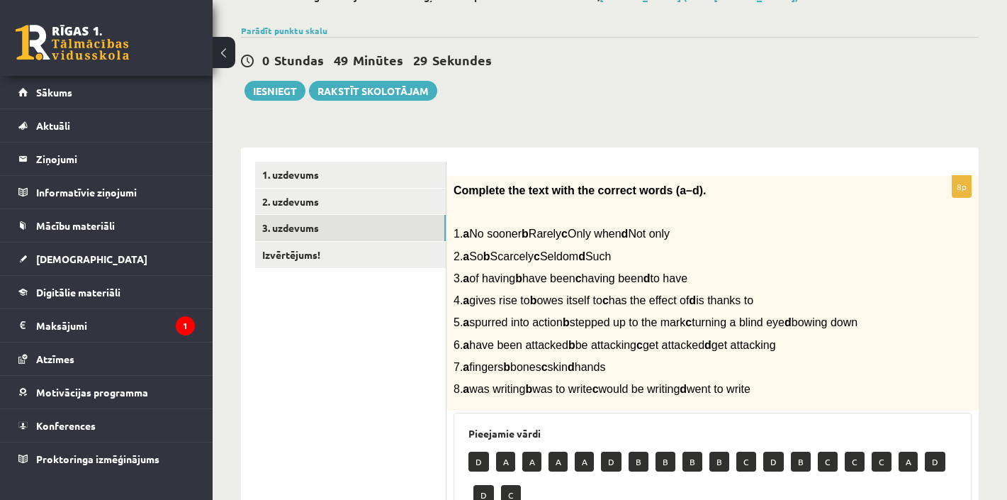
scroll to position [112, 0]
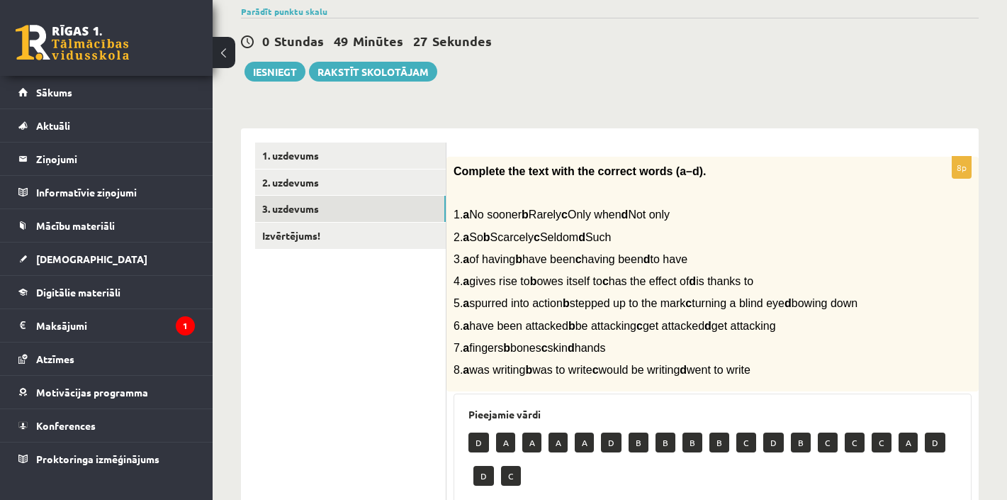
drag, startPoint x: 458, startPoint y: 169, endPoint x: 830, endPoint y: 382, distance: 428.7
click at [830, 382] on div "Complete the text with the correct words (a–d). 1. a No sooner b Rarely c Only …" at bounding box center [713, 274] width 532 height 235
copy div "omplete the text with the correct words (a–d). 1. a No sooner b Rarely c Only w…"
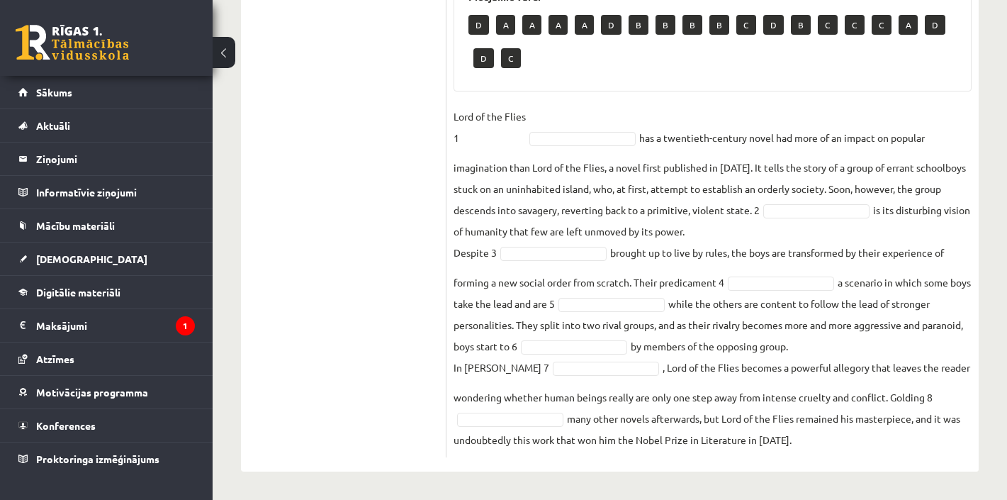
scroll to position [540, 0]
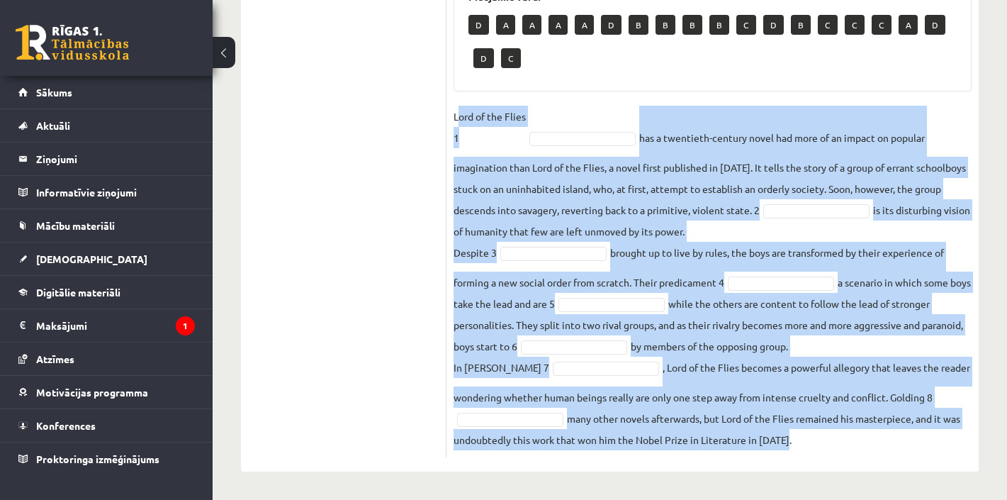
drag, startPoint x: 457, startPoint y: 117, endPoint x: 799, endPoint y: 440, distance: 470.4
click at [799, 440] on fieldset "Lord of the Flies 1 has a twentieth-century novel had more of an impact on popu…" at bounding box center [713, 278] width 518 height 345
copy fieldset "ord of the Flies 1 has a twentieth-century novel had more of an impact on popul…"
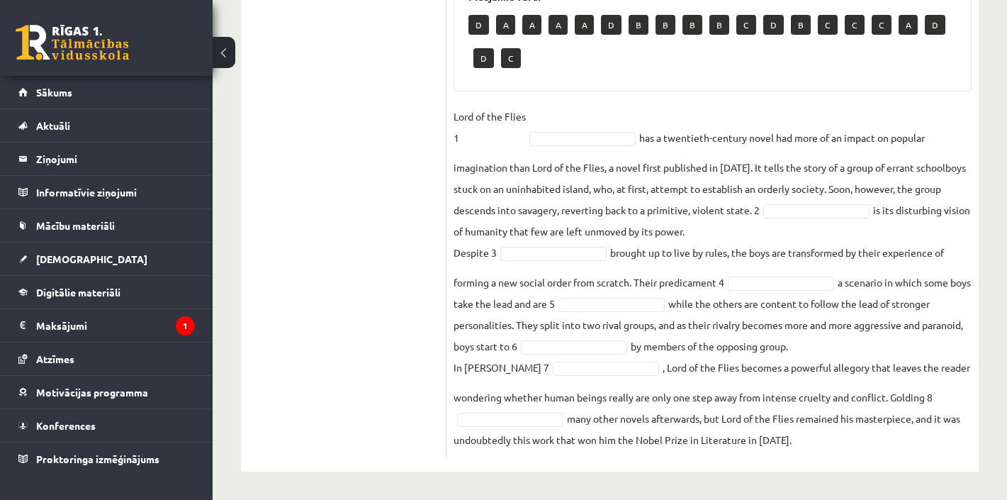
click at [347, 281] on ul "1. uzdevums 2. uzdevums 3. uzdevums Izvērtējums!" at bounding box center [350, 91] width 191 height 732
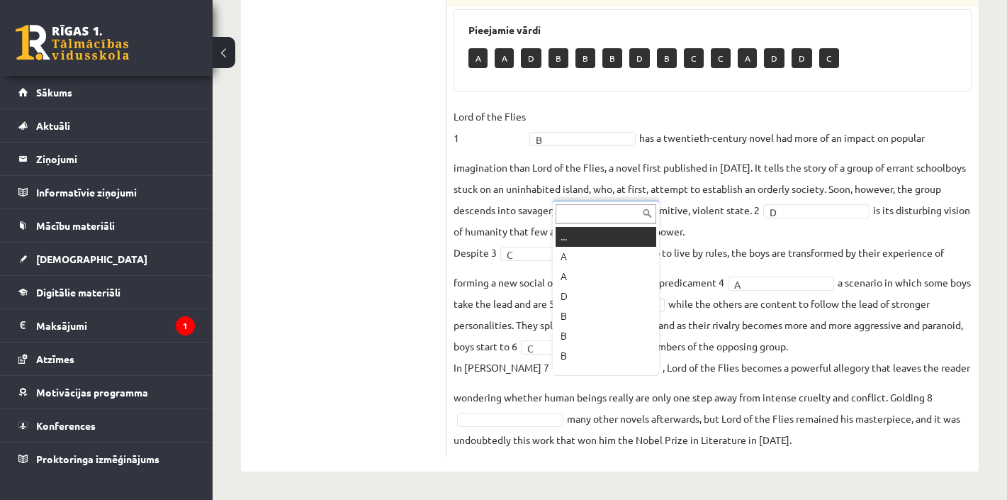
scroll to position [17, 0]
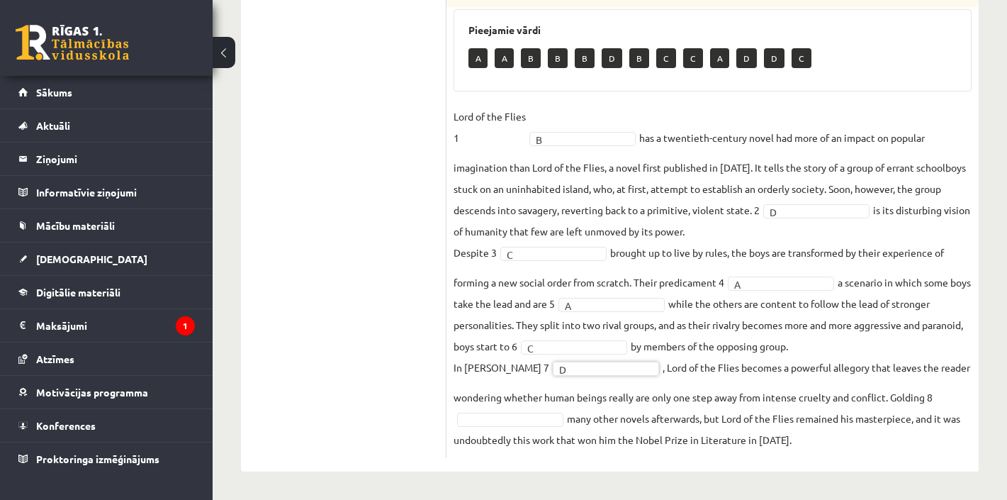
click at [540, 407] on fieldset "Lord of the Flies 1 B * has a twentieth-century novel had more of an impact on …" at bounding box center [713, 278] width 518 height 345
click at [533, 427] on fieldset "Lord of the Flies 1 B * has a twentieth-century novel had more of an impact on …" at bounding box center [713, 278] width 518 height 345
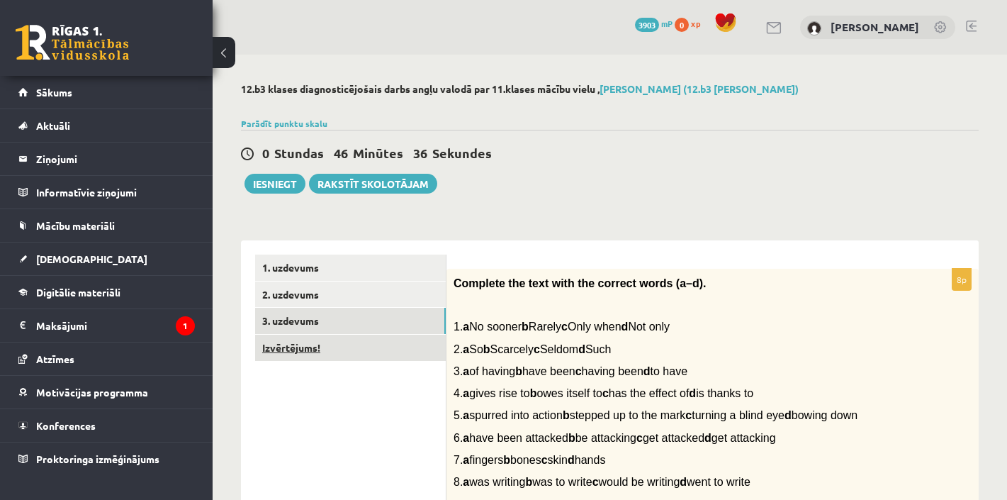
scroll to position [0, 0]
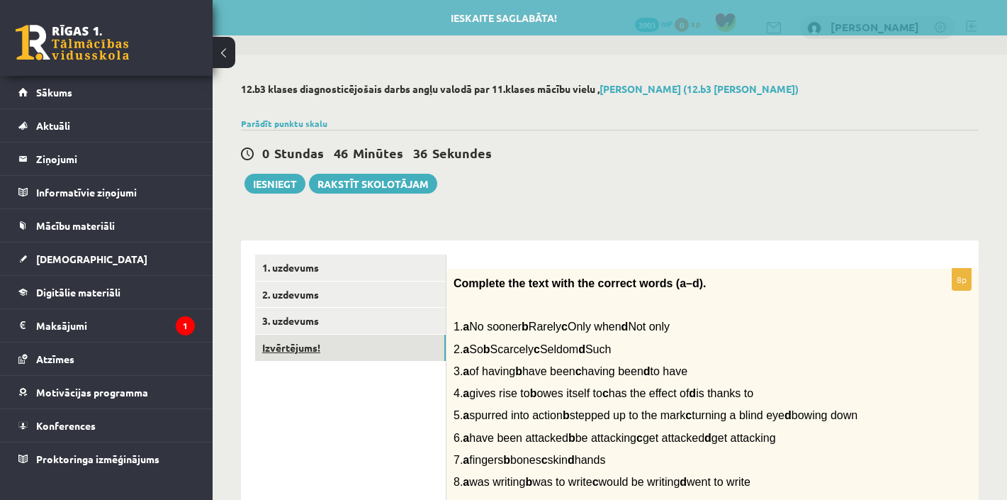
click at [312, 346] on link "Izvērtējums!" at bounding box center [350, 348] width 191 height 26
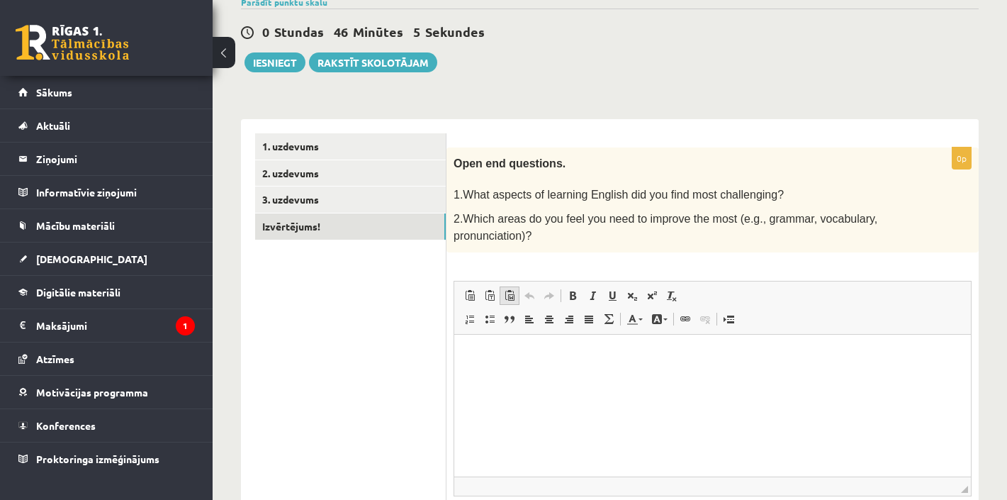
scroll to position [128, 0]
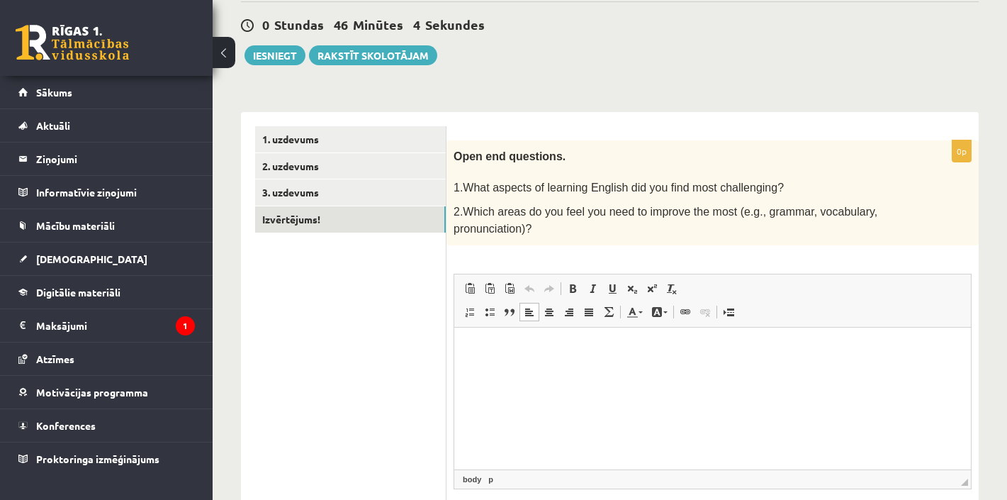
click at [506, 370] on html at bounding box center [712, 348] width 517 height 43
drag, startPoint x: 620, startPoint y: 347, endPoint x: 479, endPoint y: 347, distance: 141.1
click at [479, 347] on p "**********" at bounding box center [713, 348] width 488 height 14
click at [613, 345] on p "**********" at bounding box center [713, 348] width 488 height 14
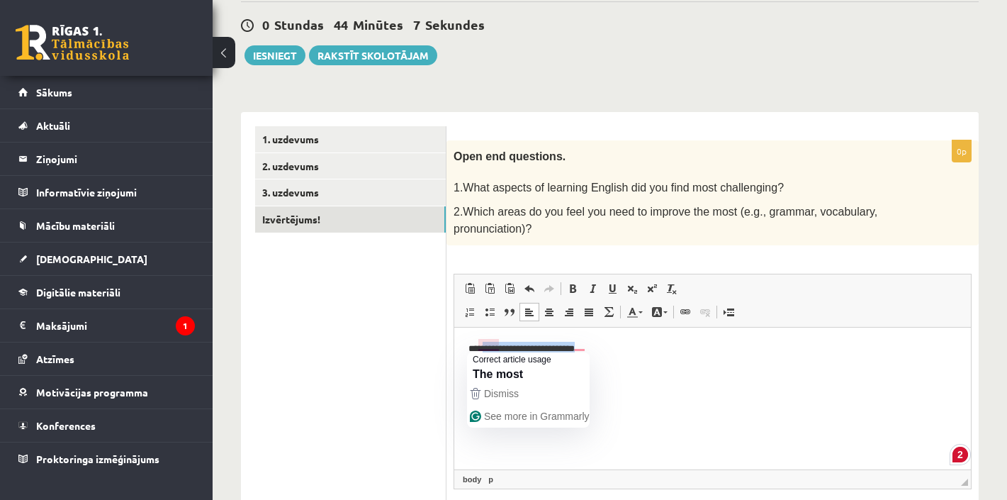
drag, startPoint x: 620, startPoint y: 347, endPoint x: 479, endPoint y: 347, distance: 141.8
click at [479, 347] on p "**********" at bounding box center [713, 348] width 488 height 14
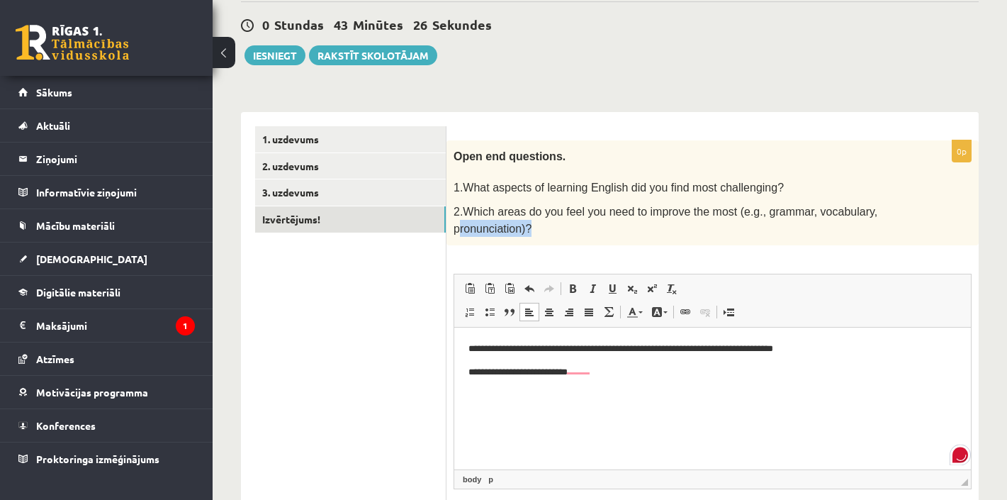
drag, startPoint x: 458, startPoint y: 228, endPoint x: 532, endPoint y: 223, distance: 73.9
click at [524, 225] on span "2.Which areas do you feel you need to improve the most (e.g., grammar, vocabula…" at bounding box center [666, 220] width 424 height 29
drag, startPoint x: 526, startPoint y: 225, endPoint x: 450, endPoint y: 228, distance: 75.9
click at [450, 228] on div "Open end questions. 1.What aspects of learning English did you find most challe…" at bounding box center [713, 192] width 532 height 105
copy span "pronunciation)"
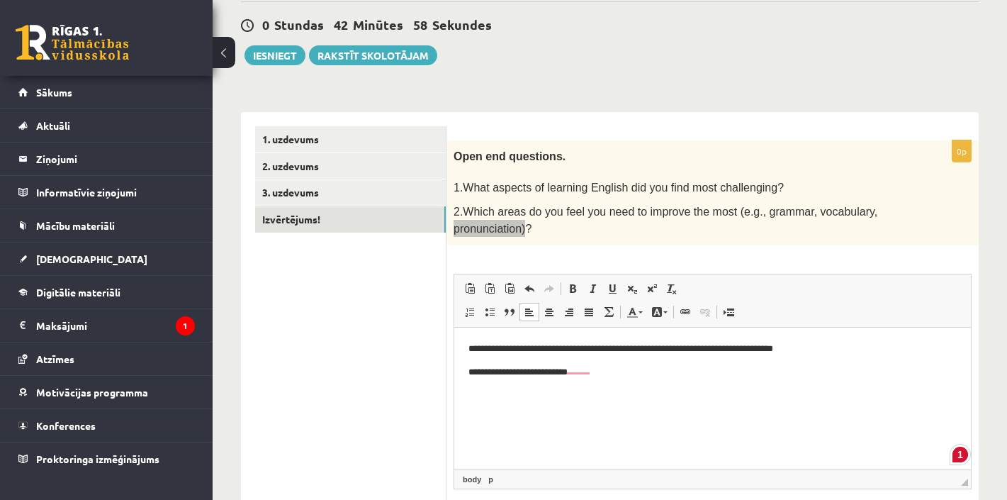
click at [598, 376] on p "**********" at bounding box center [713, 371] width 488 height 14
click at [573, 377] on p "**********" at bounding box center [713, 371] width 488 height 14
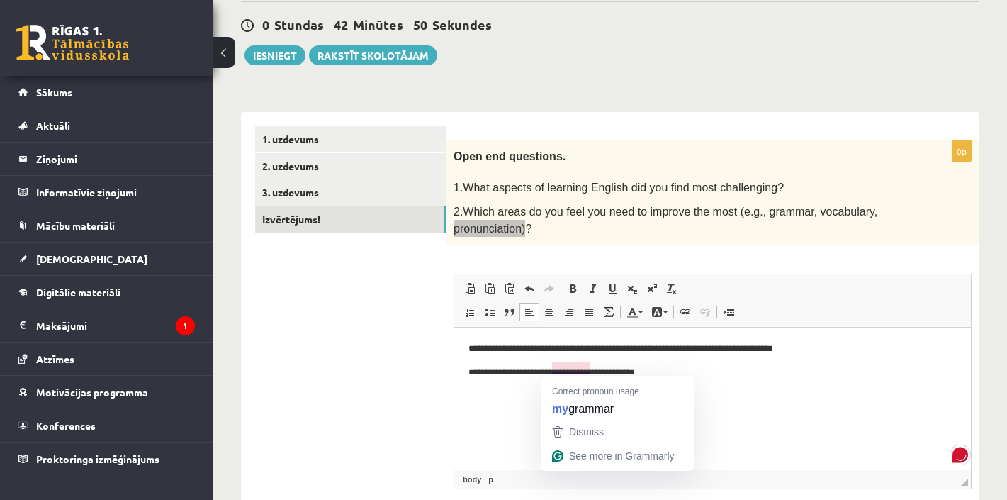
click at [570, 374] on p "**********" at bounding box center [713, 371] width 488 height 14
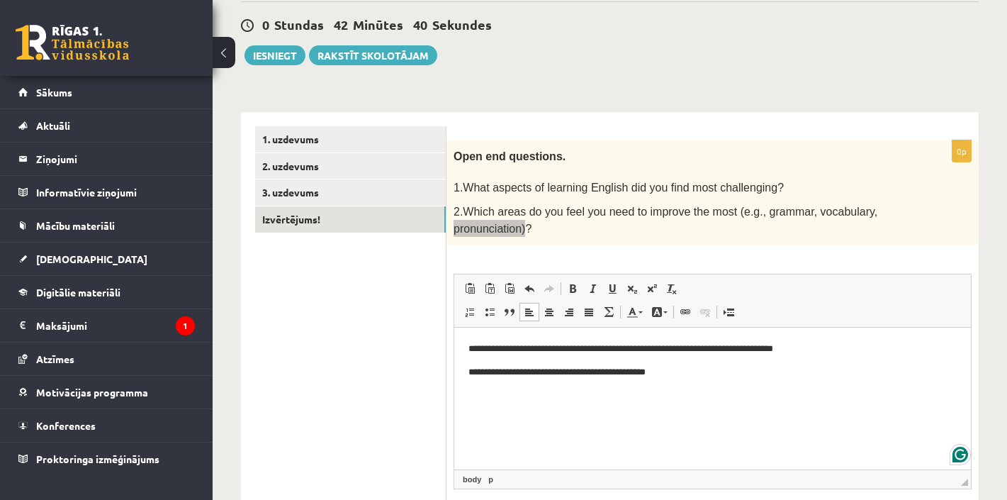
click at [825, 350] on p "**********" at bounding box center [713, 348] width 488 height 14
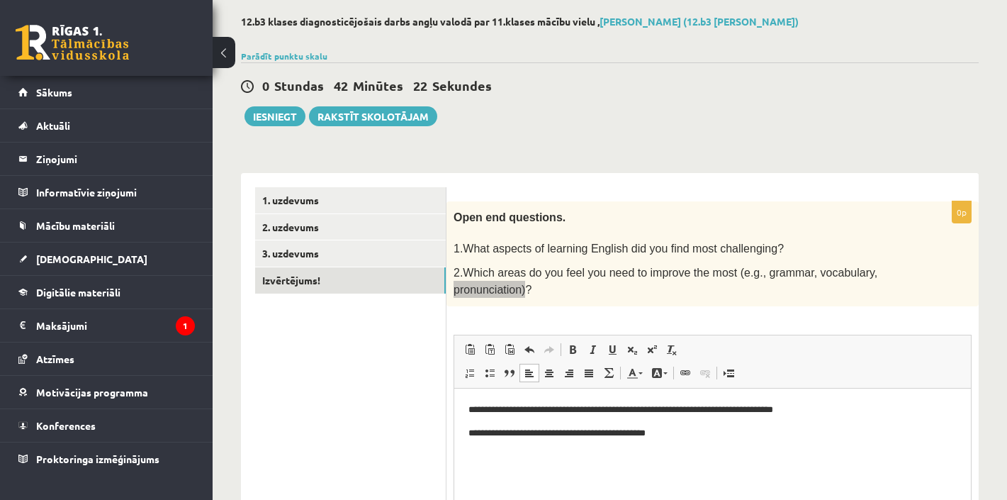
scroll to position [67, 0]
click at [308, 255] on link "3. uzdevums" at bounding box center [350, 254] width 191 height 26
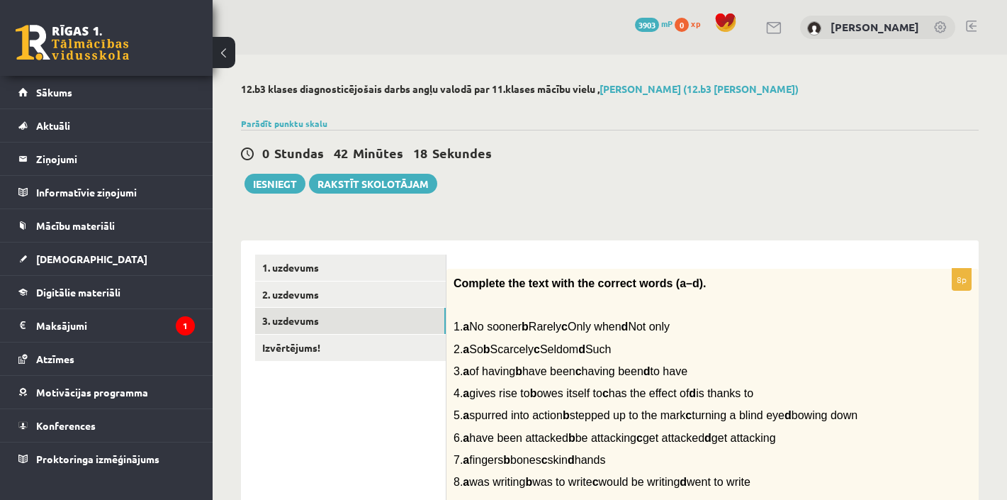
scroll to position [0, 0]
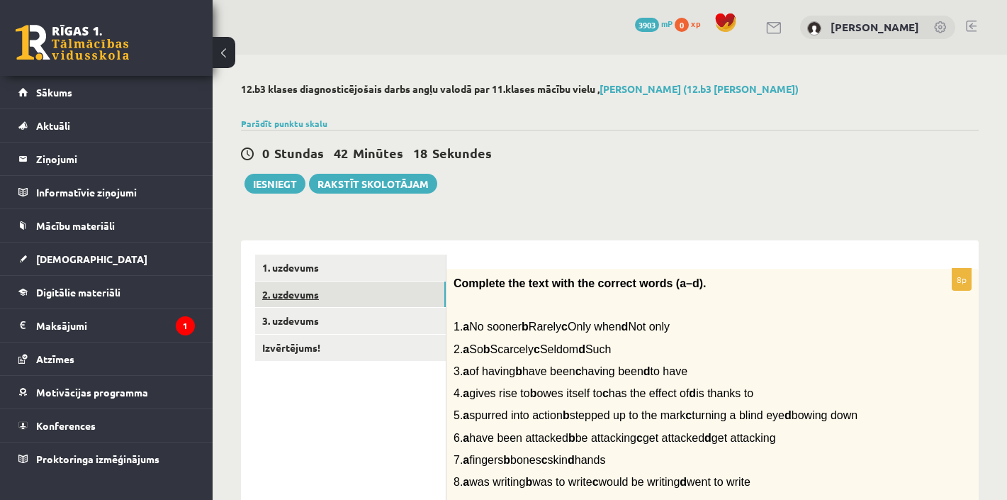
click at [307, 303] on link "2. uzdevums" at bounding box center [350, 294] width 191 height 26
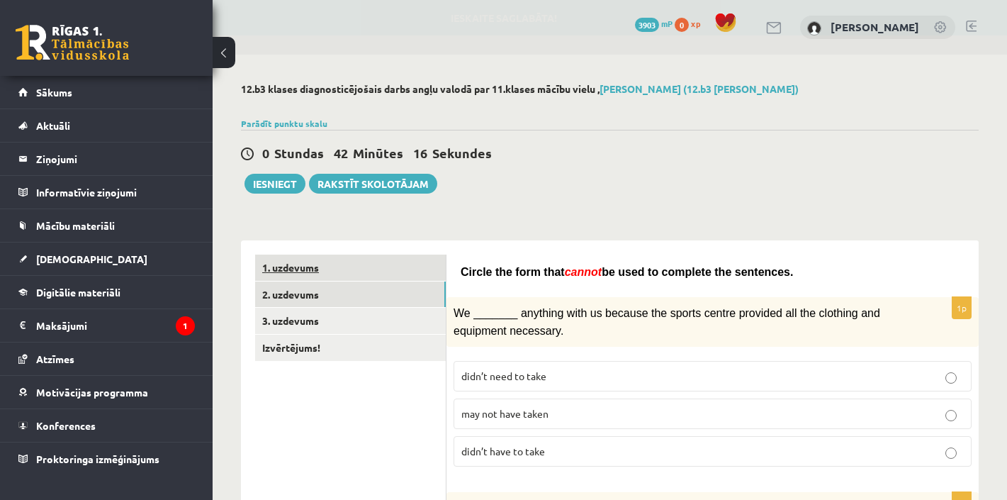
click at [307, 268] on link "1. uzdevums" at bounding box center [350, 268] width 191 height 26
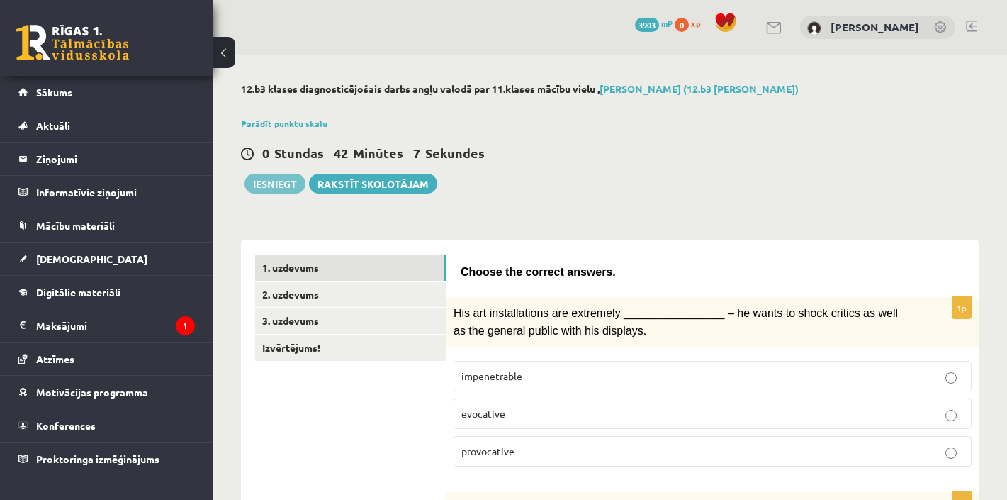
click at [278, 185] on button "Iesniegt" at bounding box center [275, 184] width 61 height 20
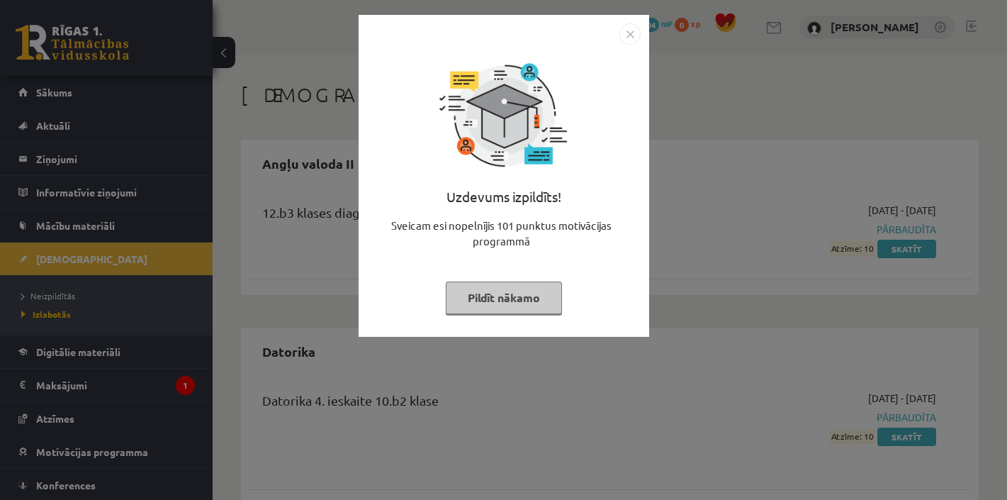
click at [508, 302] on button "Pildīt nākamo" at bounding box center [504, 297] width 116 height 33
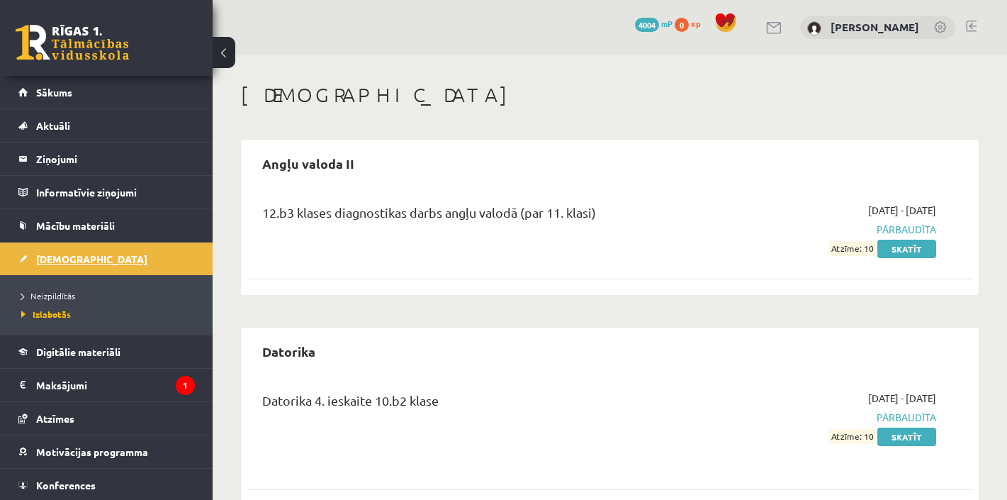
click at [64, 257] on span "[DEMOGRAPHIC_DATA]" at bounding box center [91, 258] width 111 height 13
